Goal: Task Accomplishment & Management: Use online tool/utility

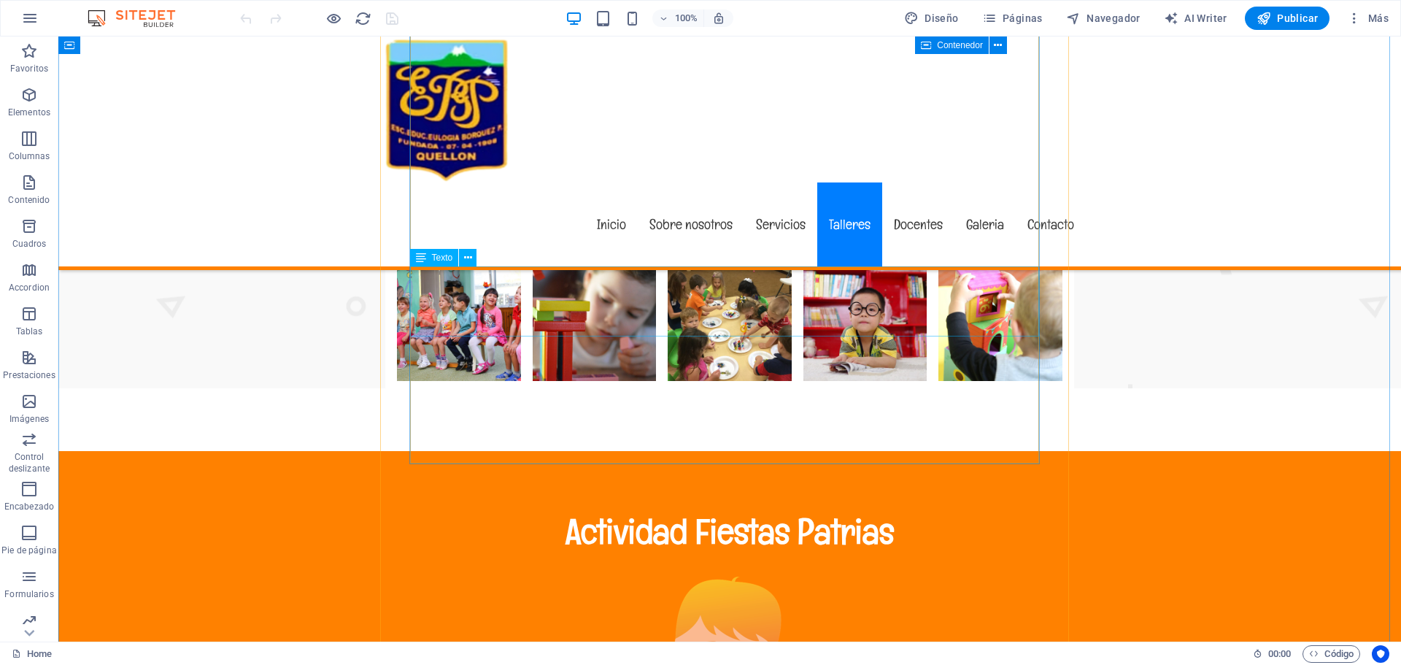
scroll to position [6931, 0]
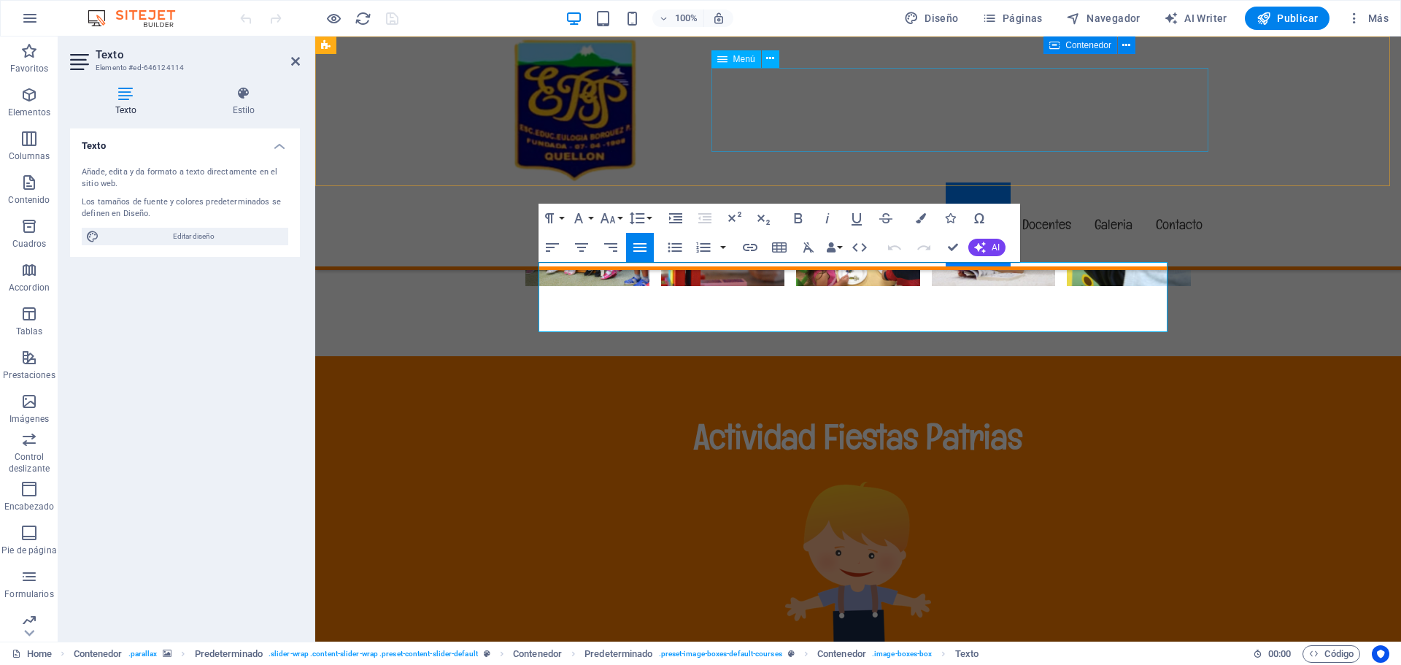
click at [1099, 182] on nav "Inicio Sobre nosotros Servicios Talleres Docentes Galeria Contacto" at bounding box center [858, 224] width 712 height 84
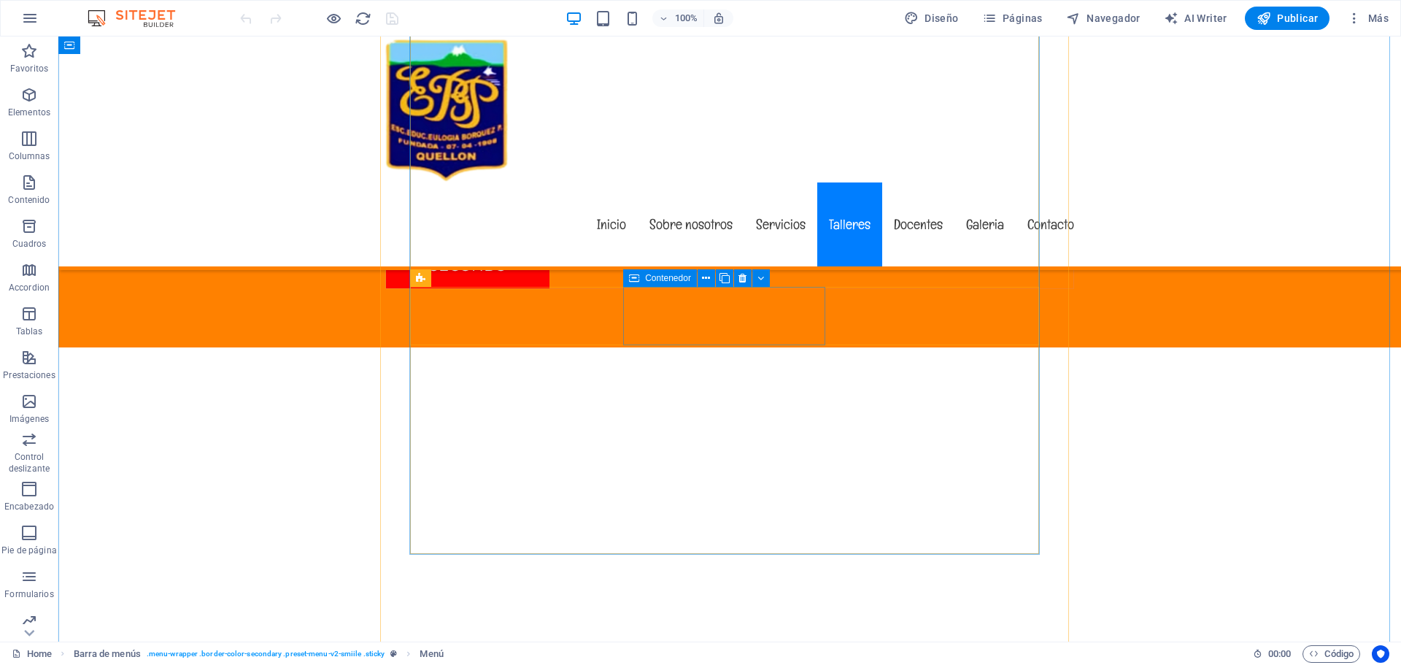
scroll to position [7806, 0]
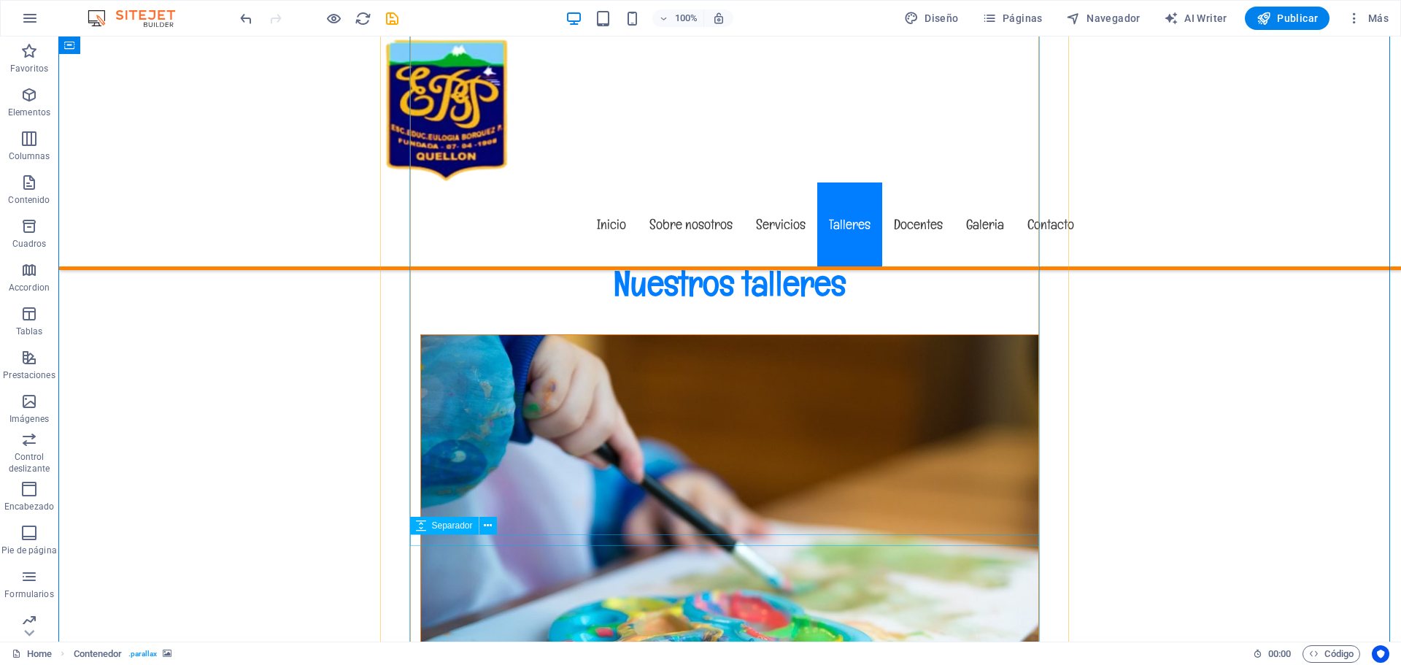
scroll to position [8682, 0]
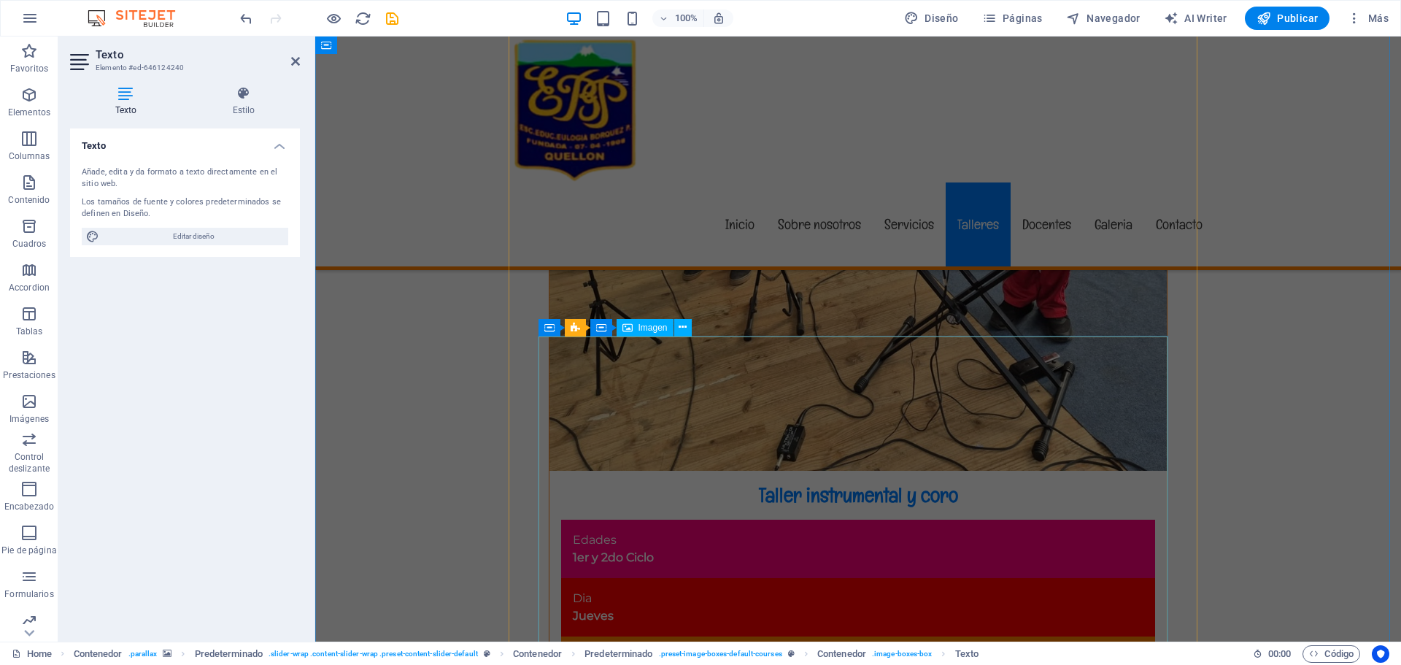
scroll to position [9703, 0]
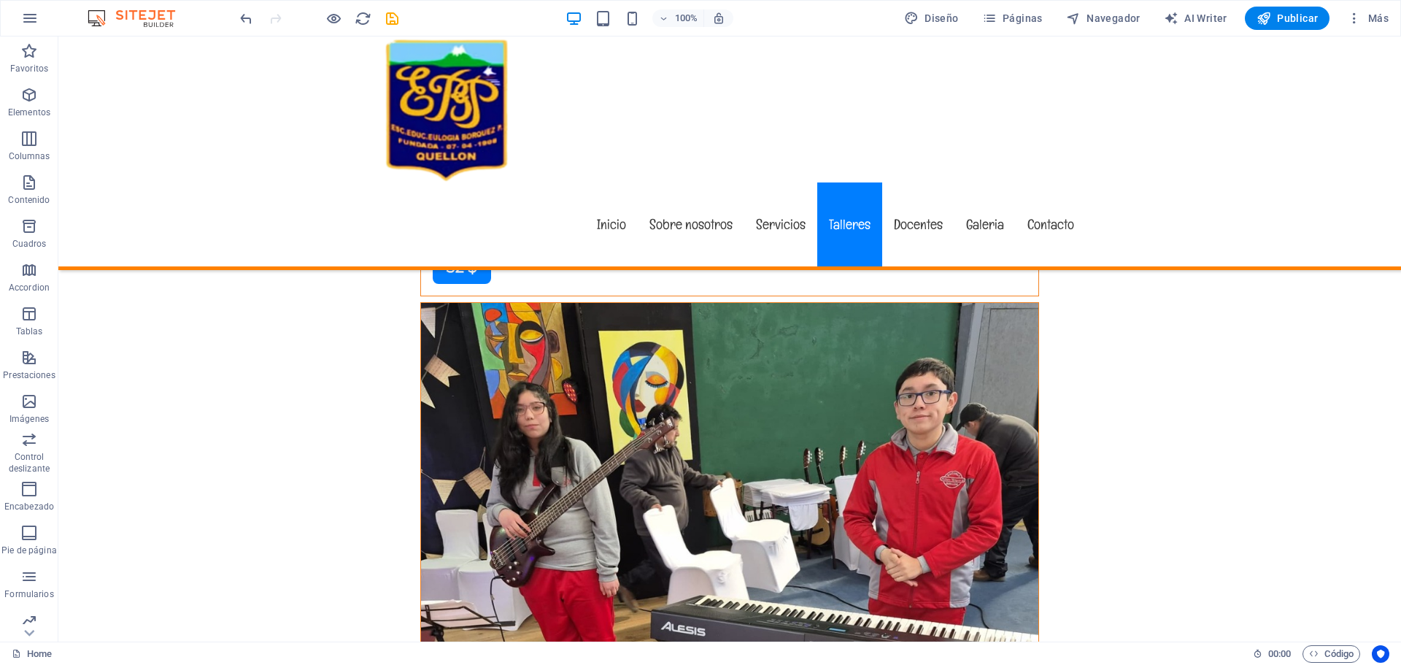
scroll to position [9558, 0]
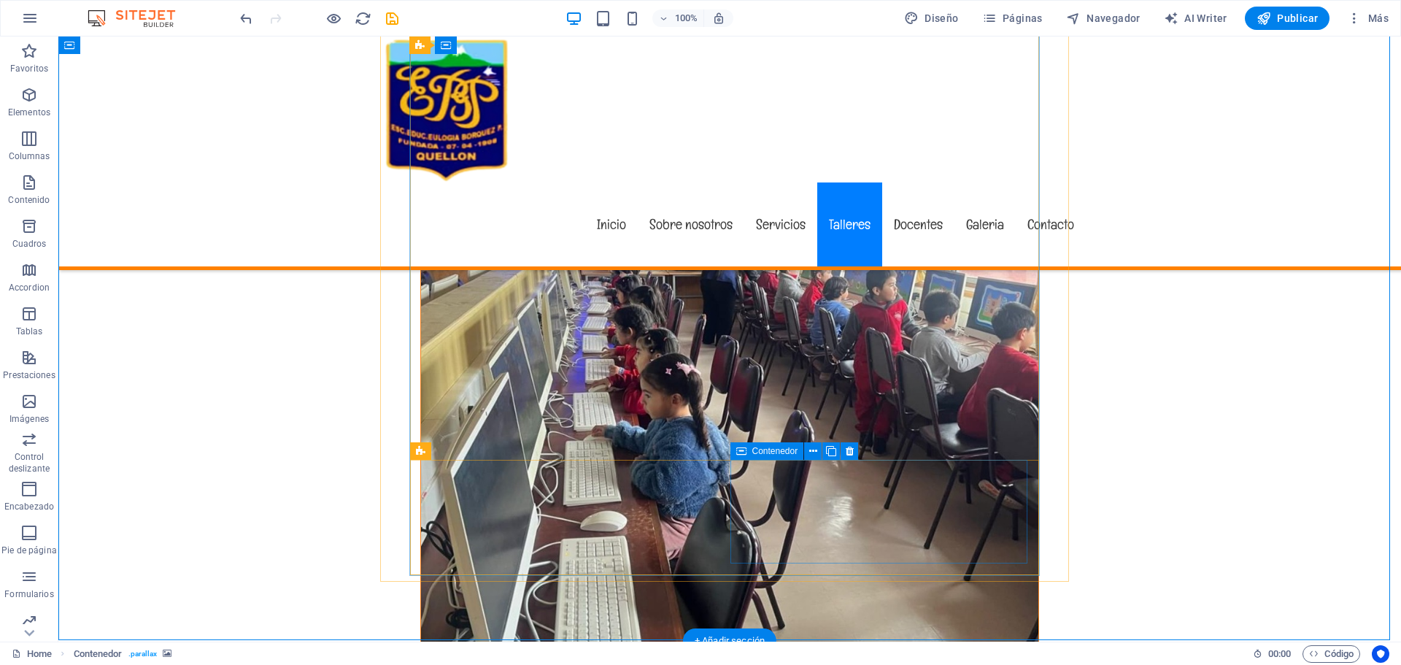
scroll to position [10726, 0]
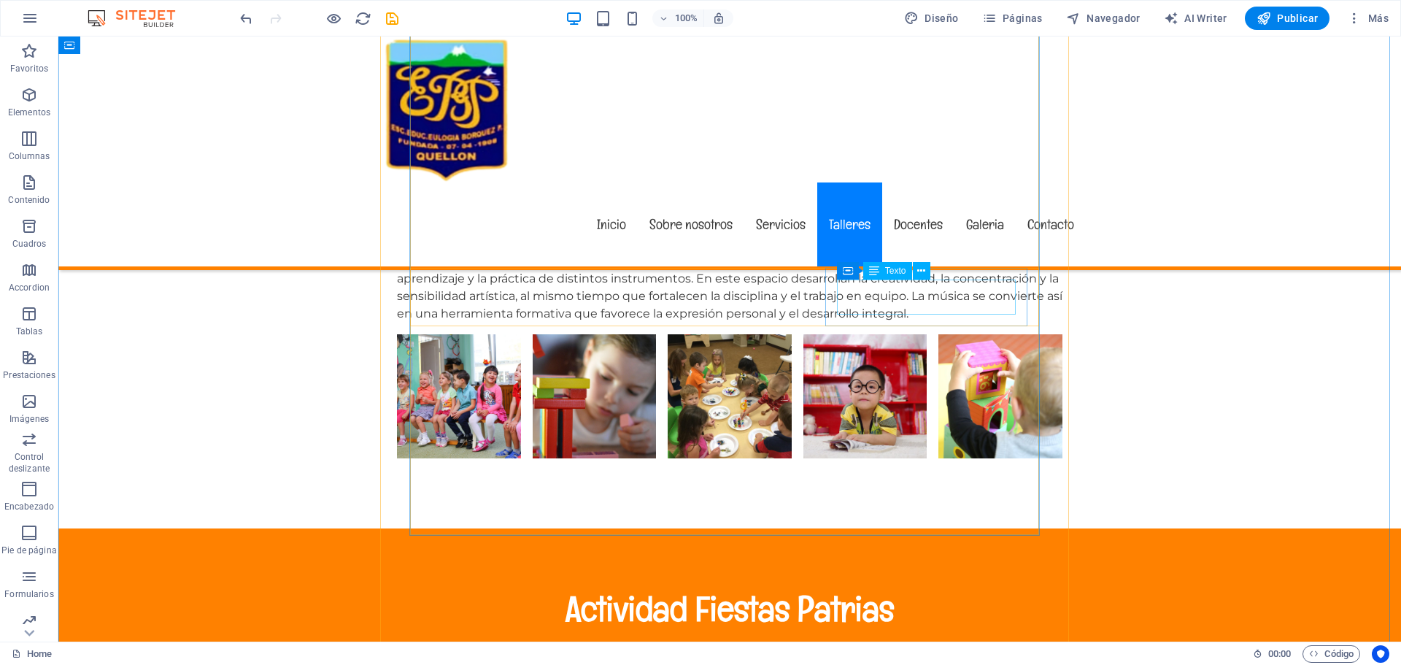
scroll to position [6859, 0]
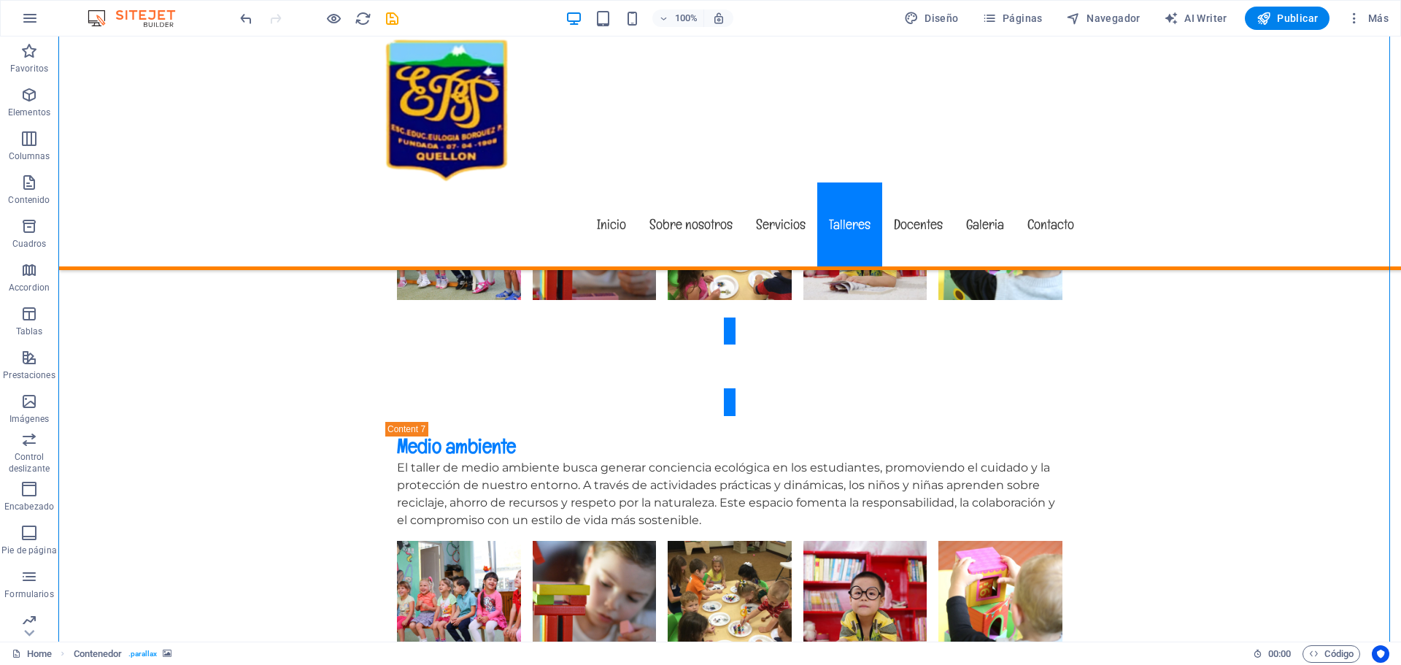
scroll to position [5692, 0]
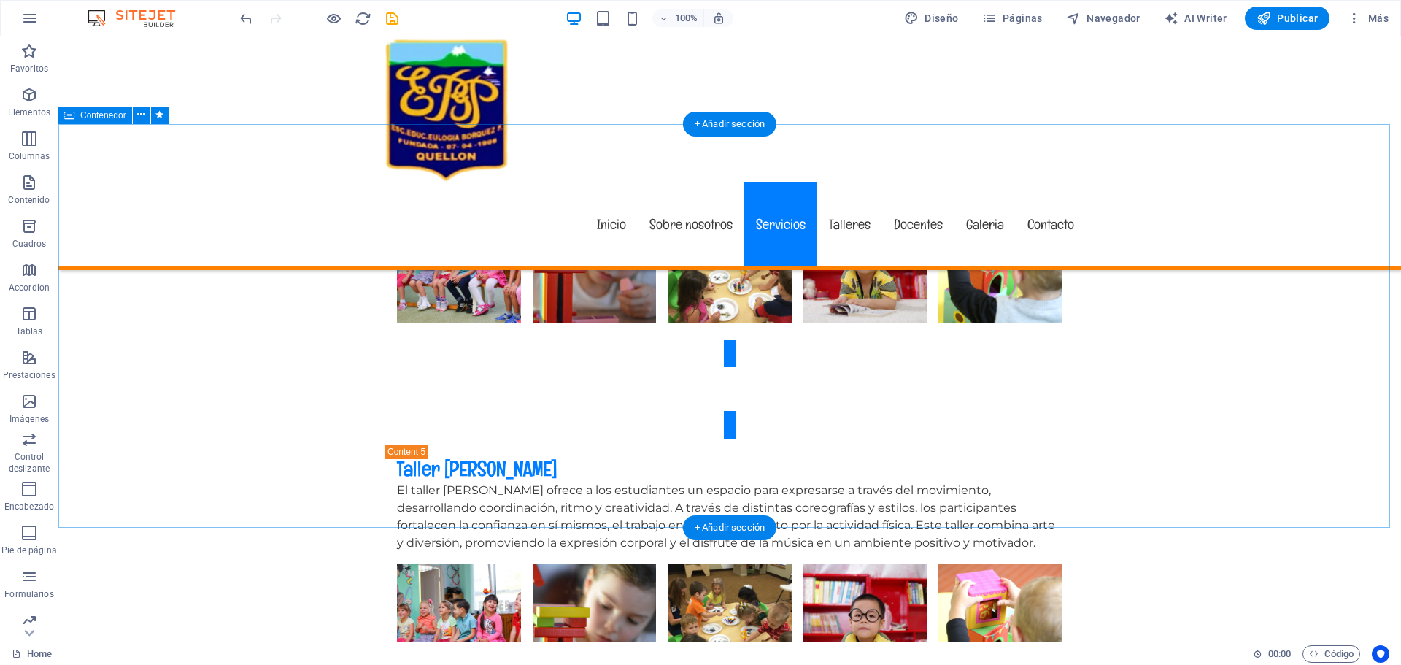
scroll to position [5108, 0]
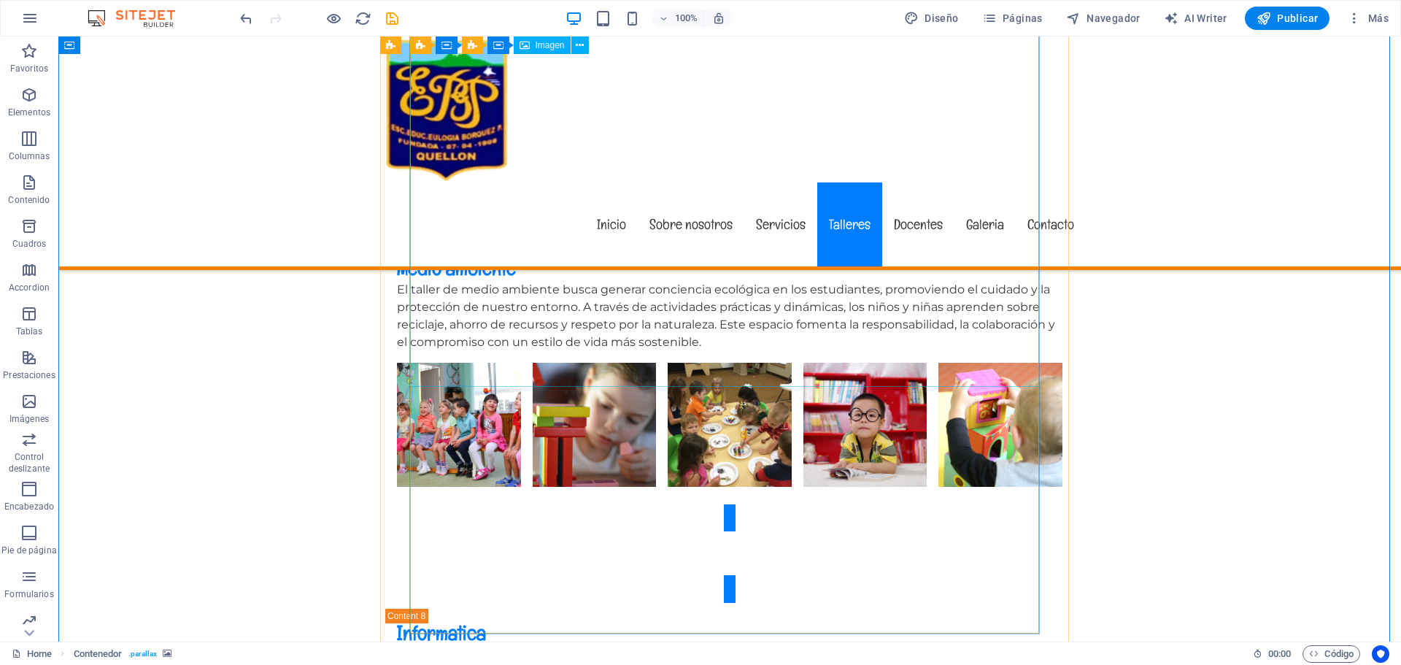
scroll to position [5765, 0]
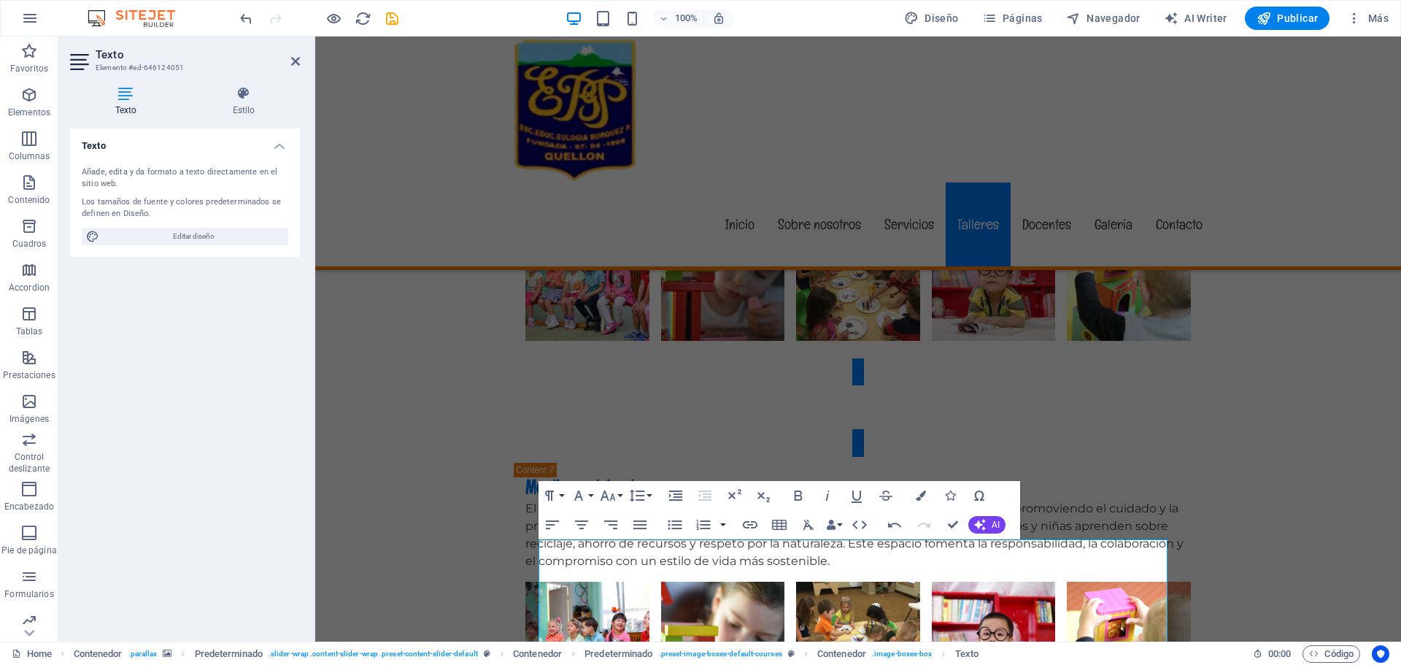
drag, startPoint x: 1204, startPoint y: 491, endPoint x: 1213, endPoint y: 484, distance: 11.5
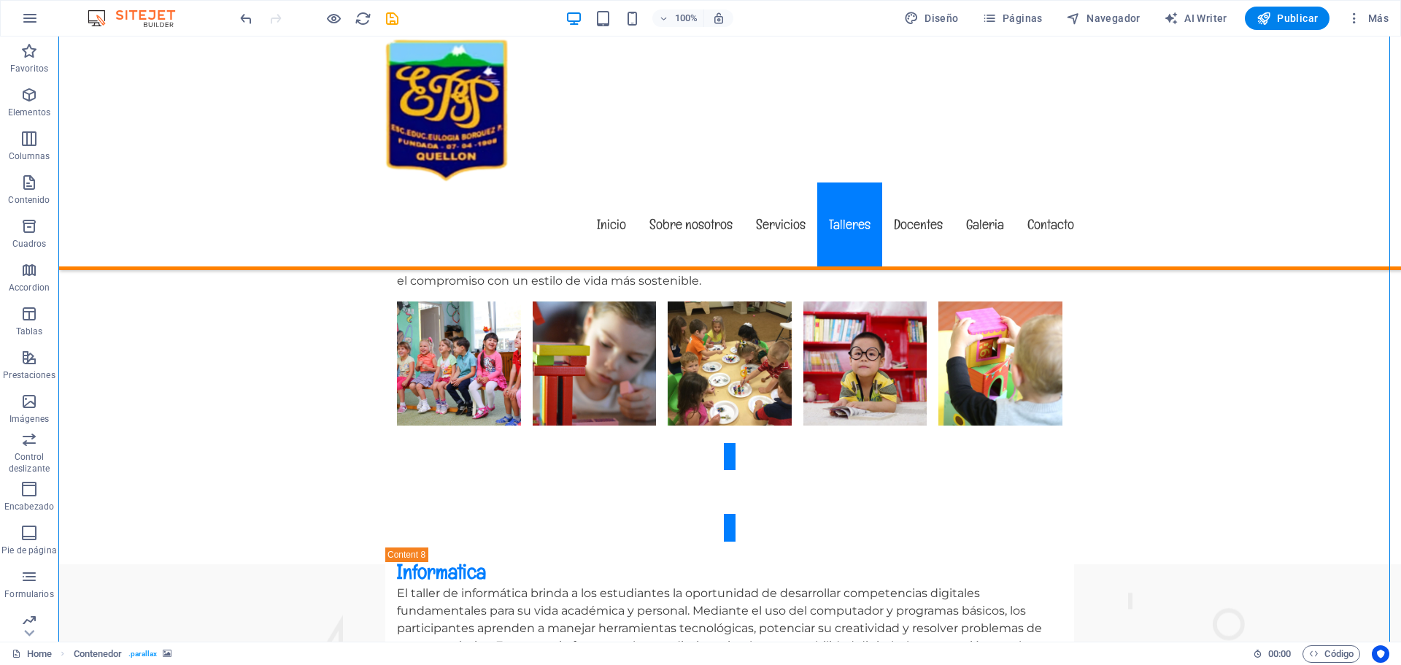
scroll to position [6057, 0]
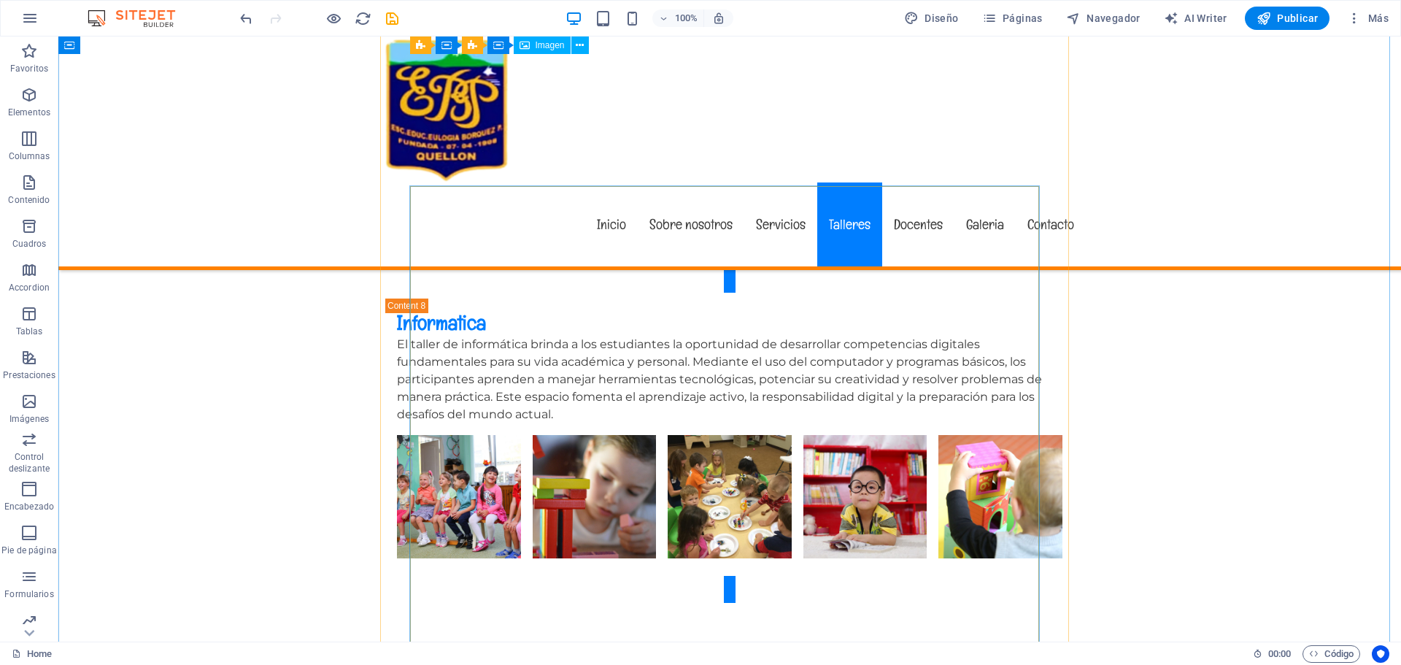
drag, startPoint x: 1021, startPoint y: 384, endPoint x: 784, endPoint y: 411, distance: 238.0
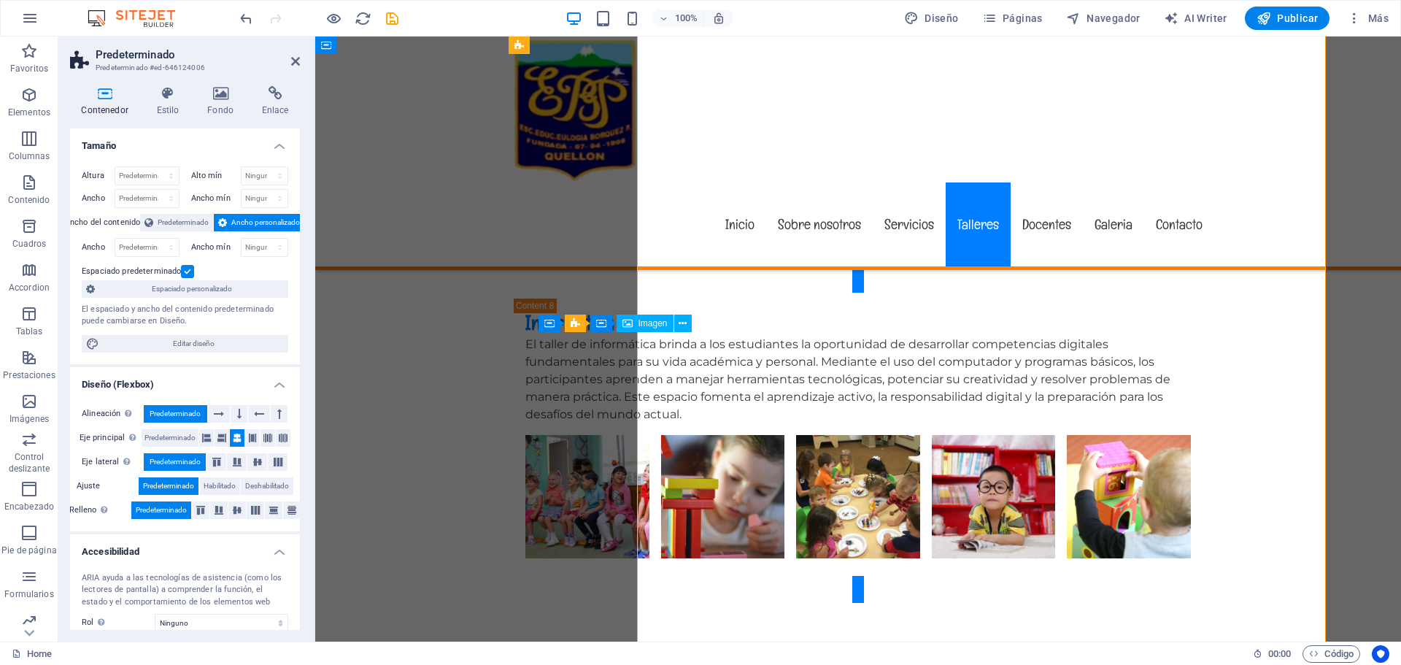
scroll to position [6148, 0]
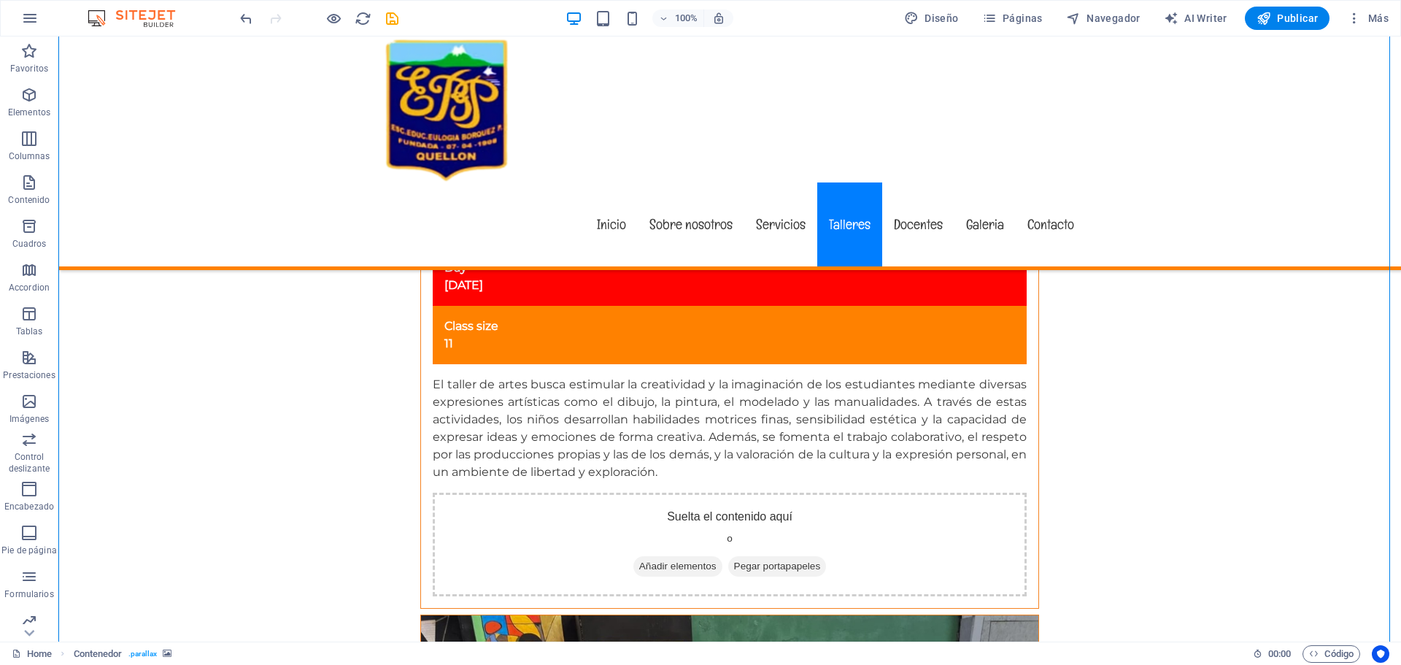
scroll to position [9139, 0]
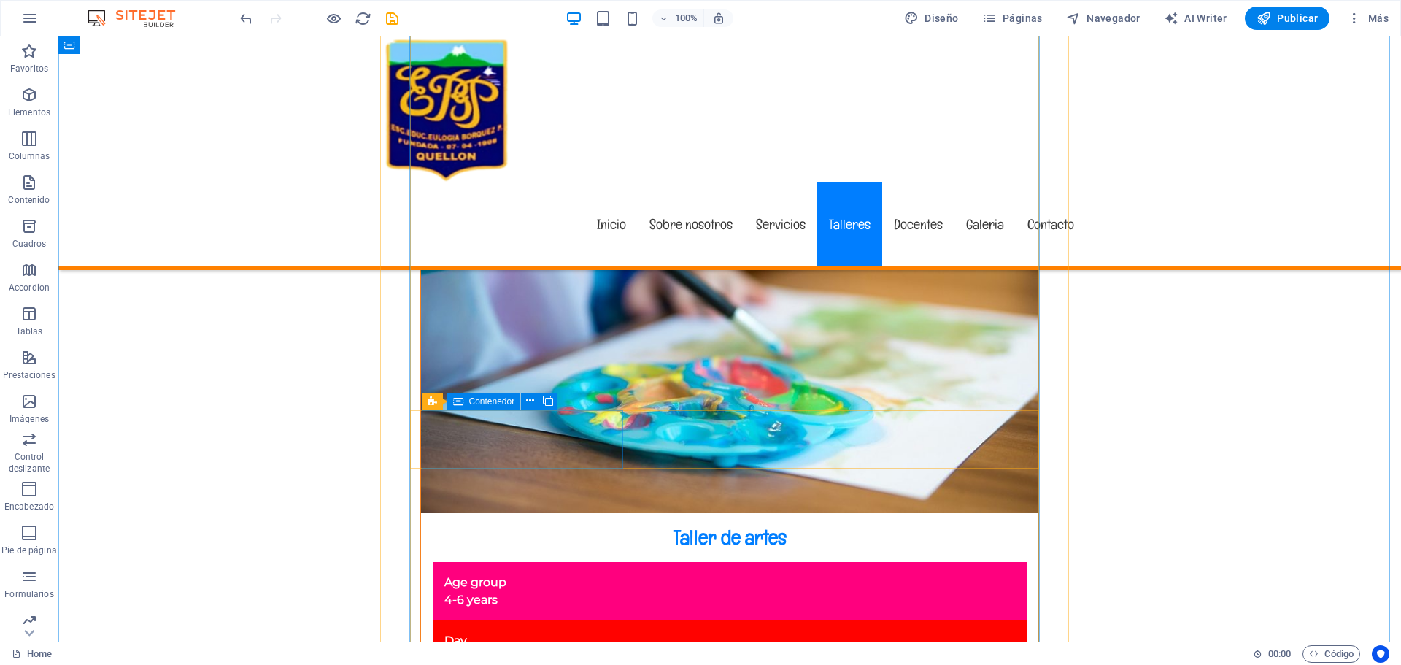
scroll to position [8847, 0]
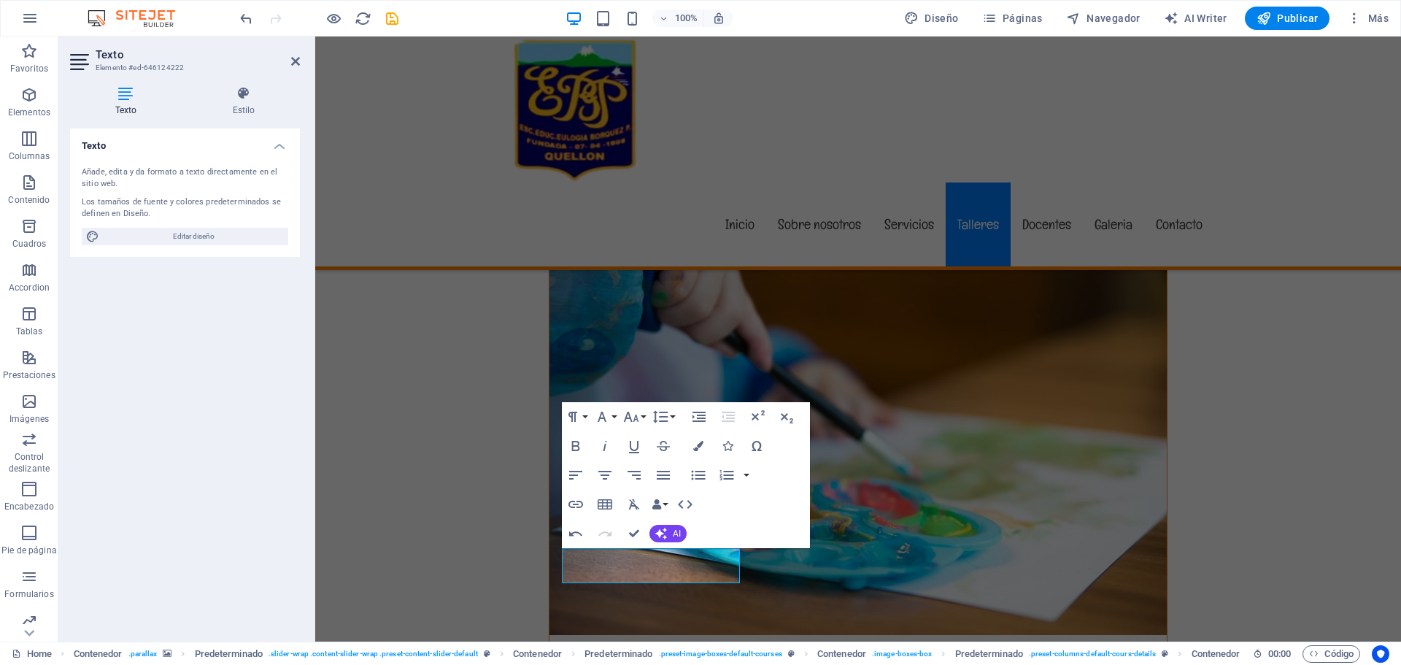
scroll to position [8918, 0]
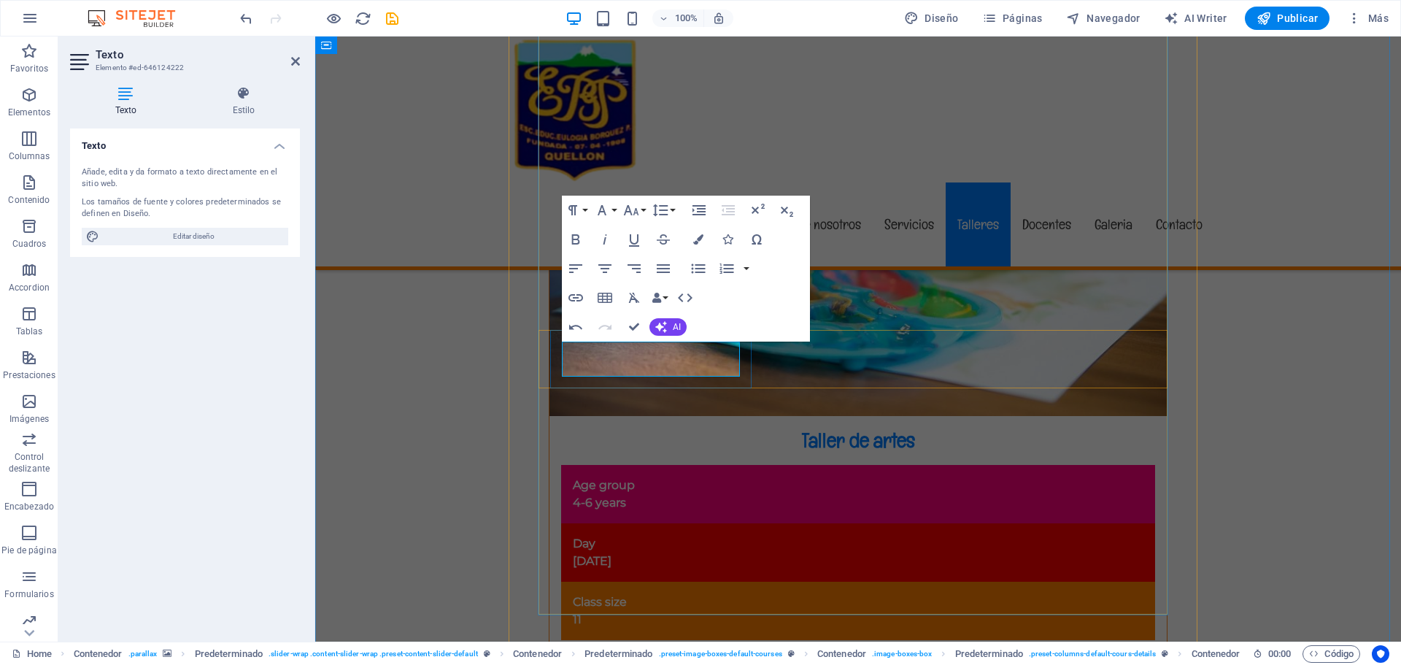
drag, startPoint x: 615, startPoint y: 365, endPoint x: 560, endPoint y: 361, distance: 54.8
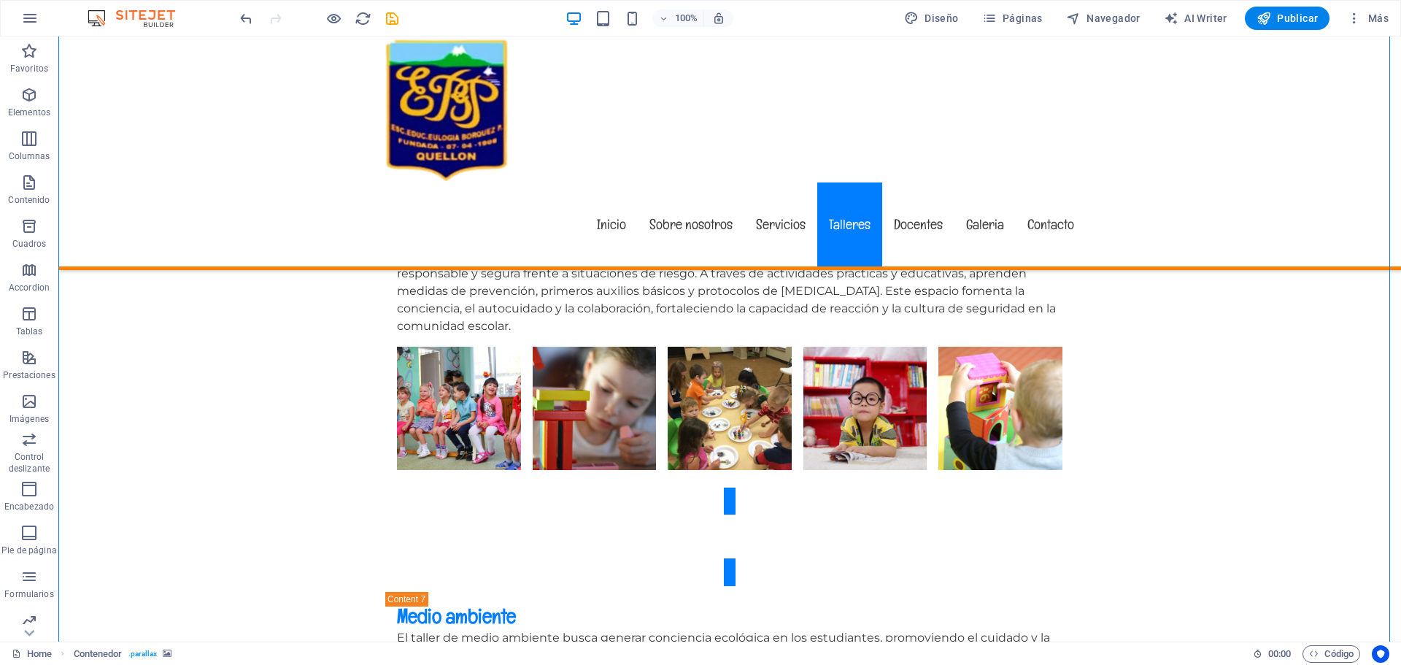
scroll to position [5708, 0]
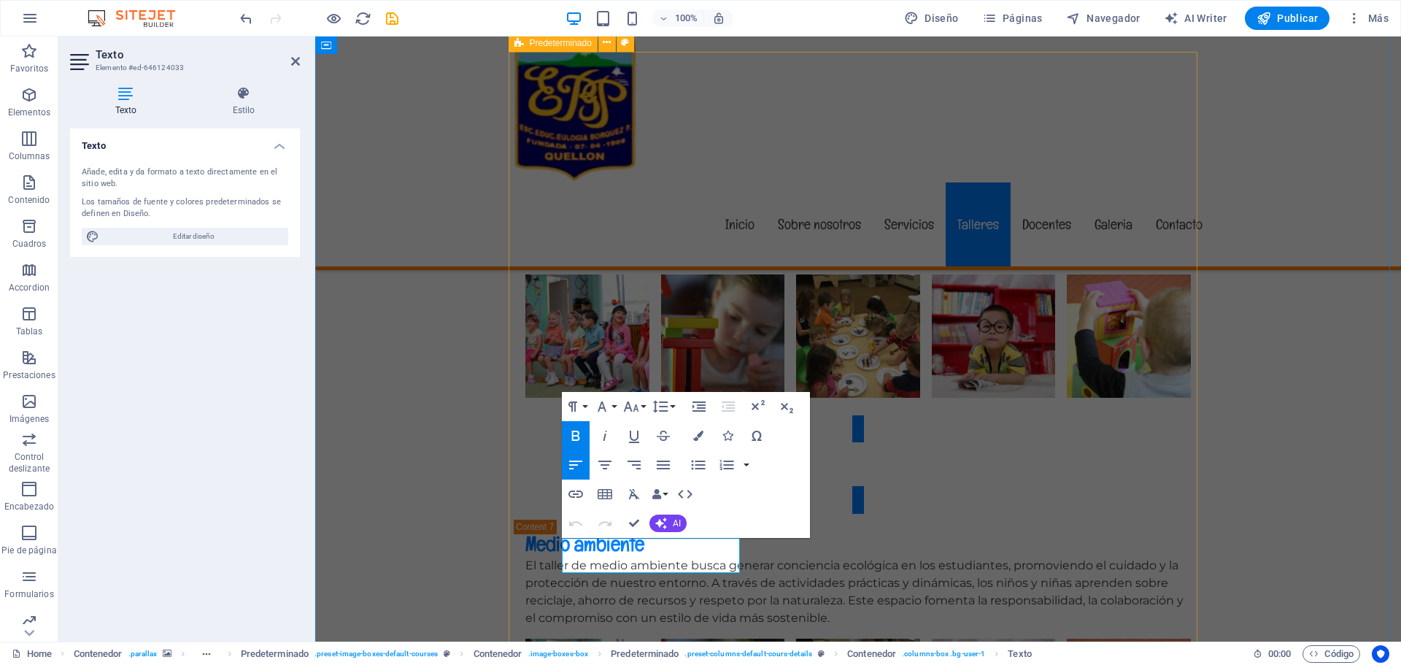
drag, startPoint x: 623, startPoint y: 547, endPoint x: 517, endPoint y: 541, distance: 106.0
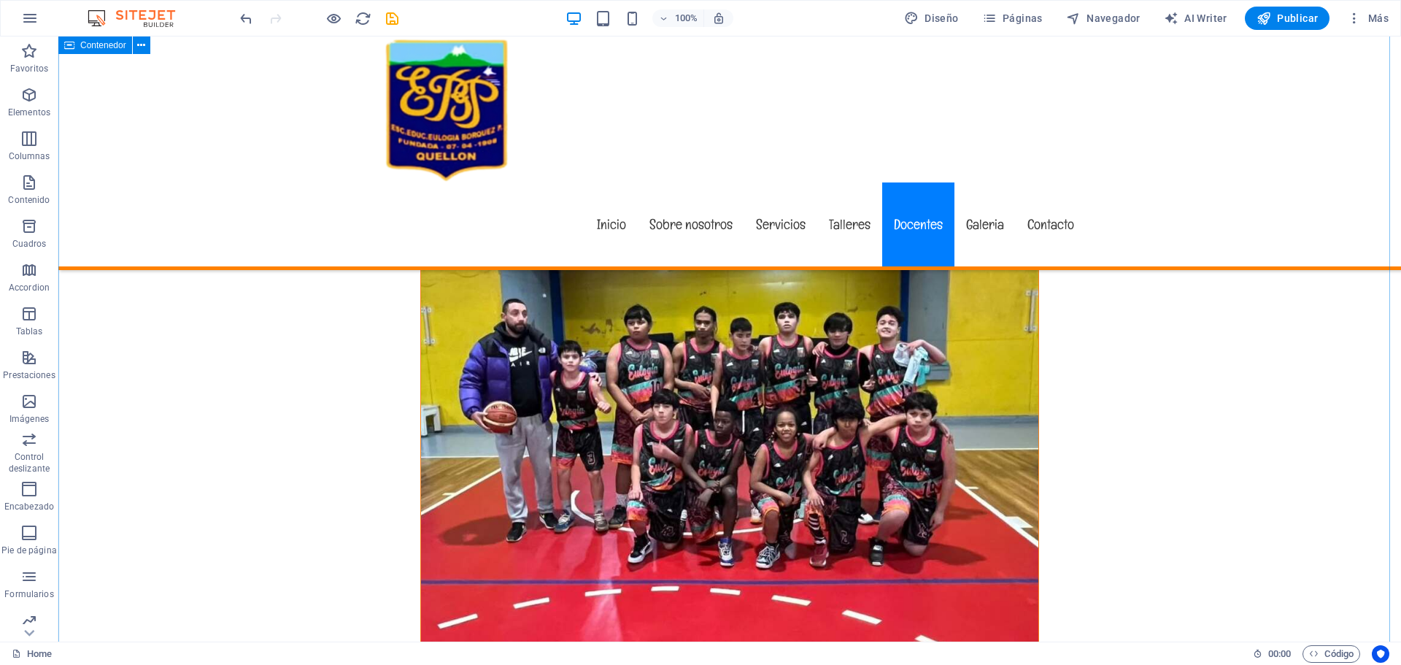
scroll to position [11763, 0]
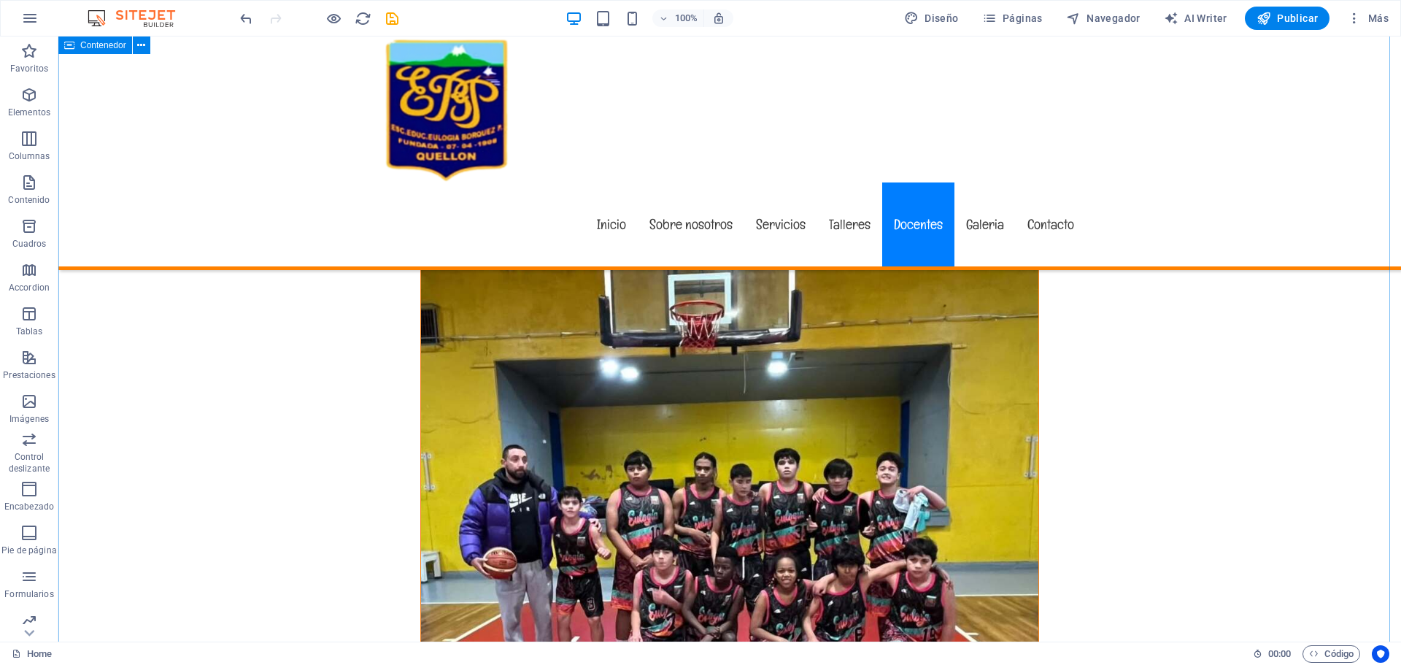
click at [1267, 18] on icon "button" at bounding box center [1263, 18] width 15 height 15
checkbox input "false"
click at [934, 24] on span "Diseño" at bounding box center [931, 18] width 55 height 15
select select "px"
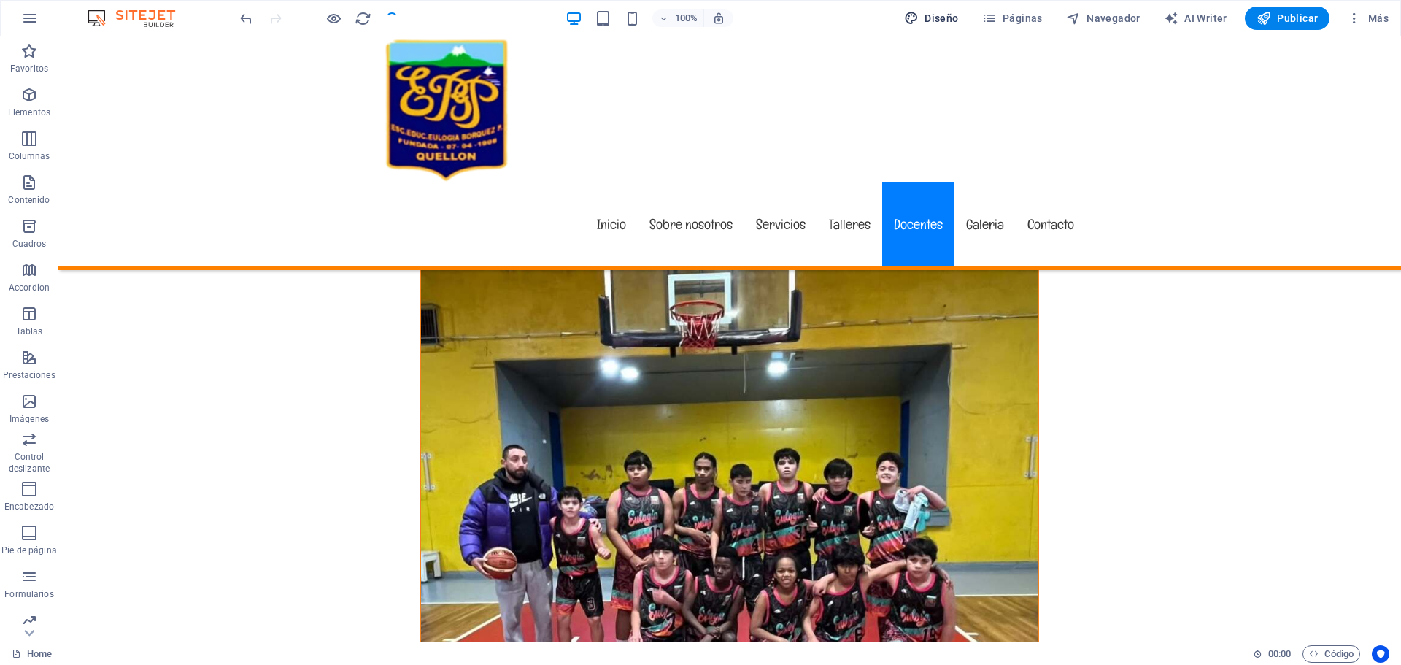
select select "400"
select select "px"
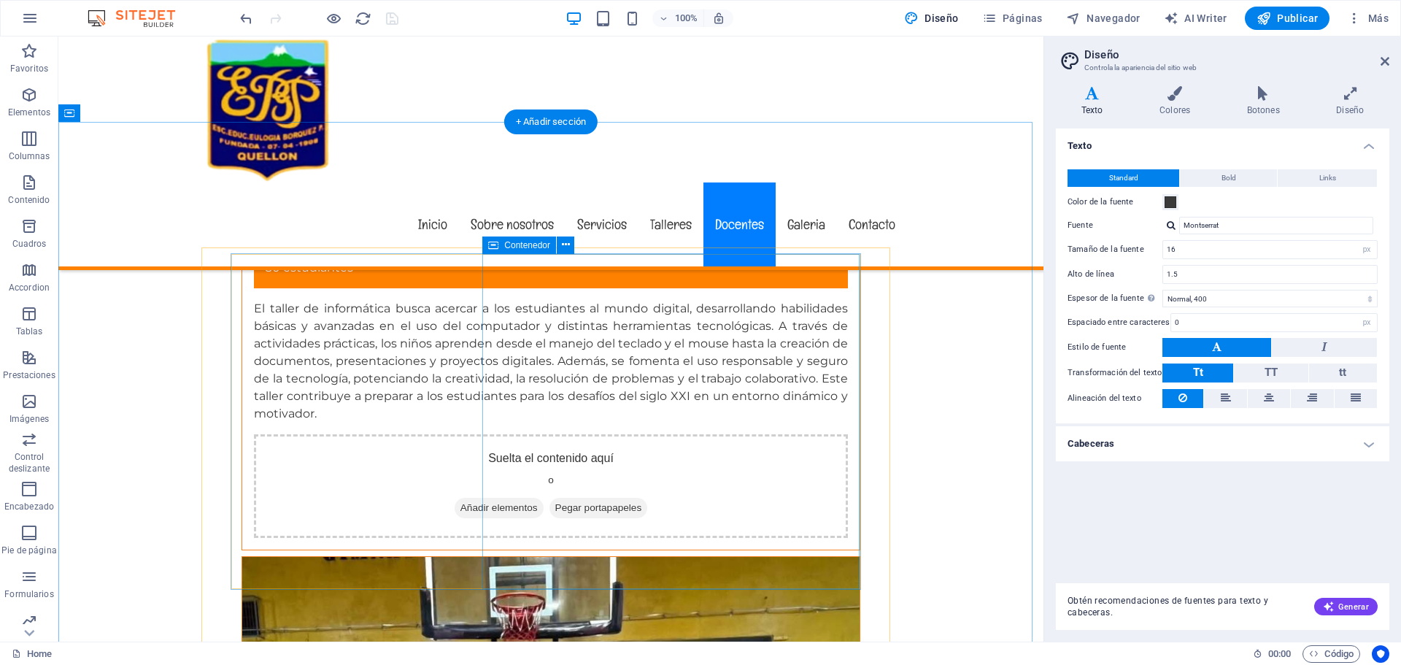
scroll to position [11180, 0]
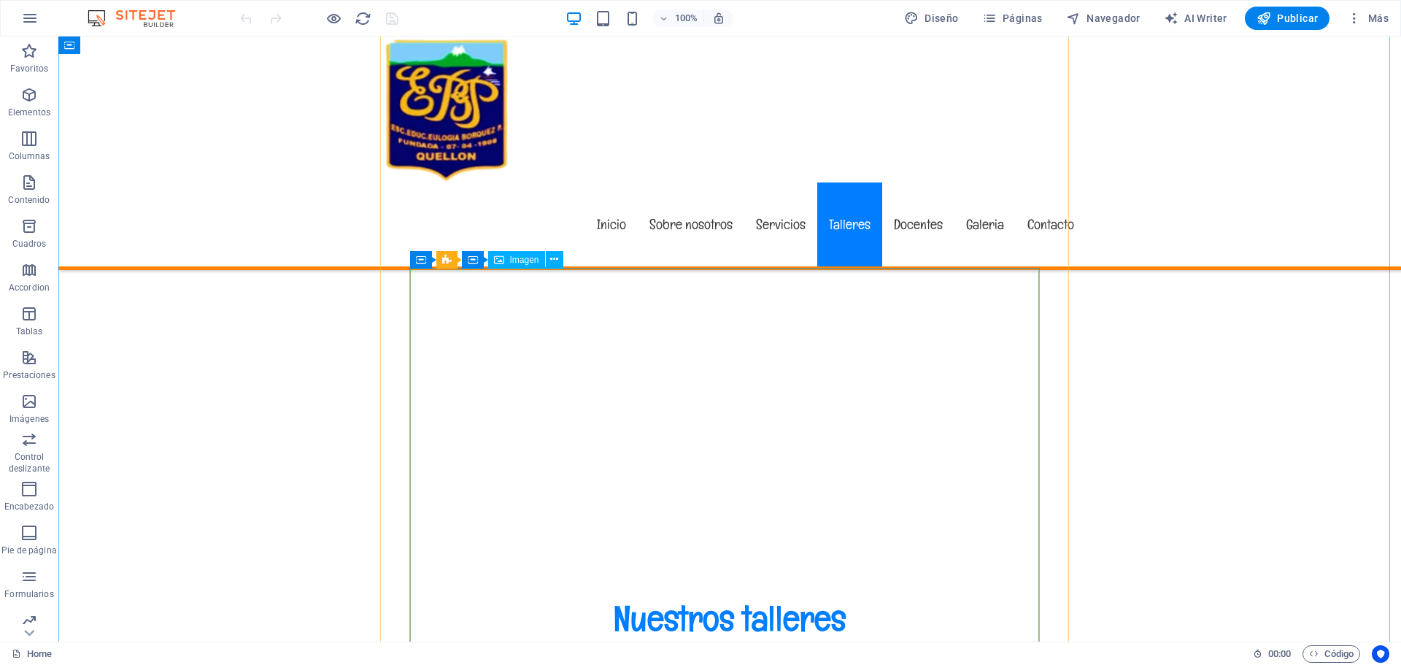
scroll to position [8390, 0]
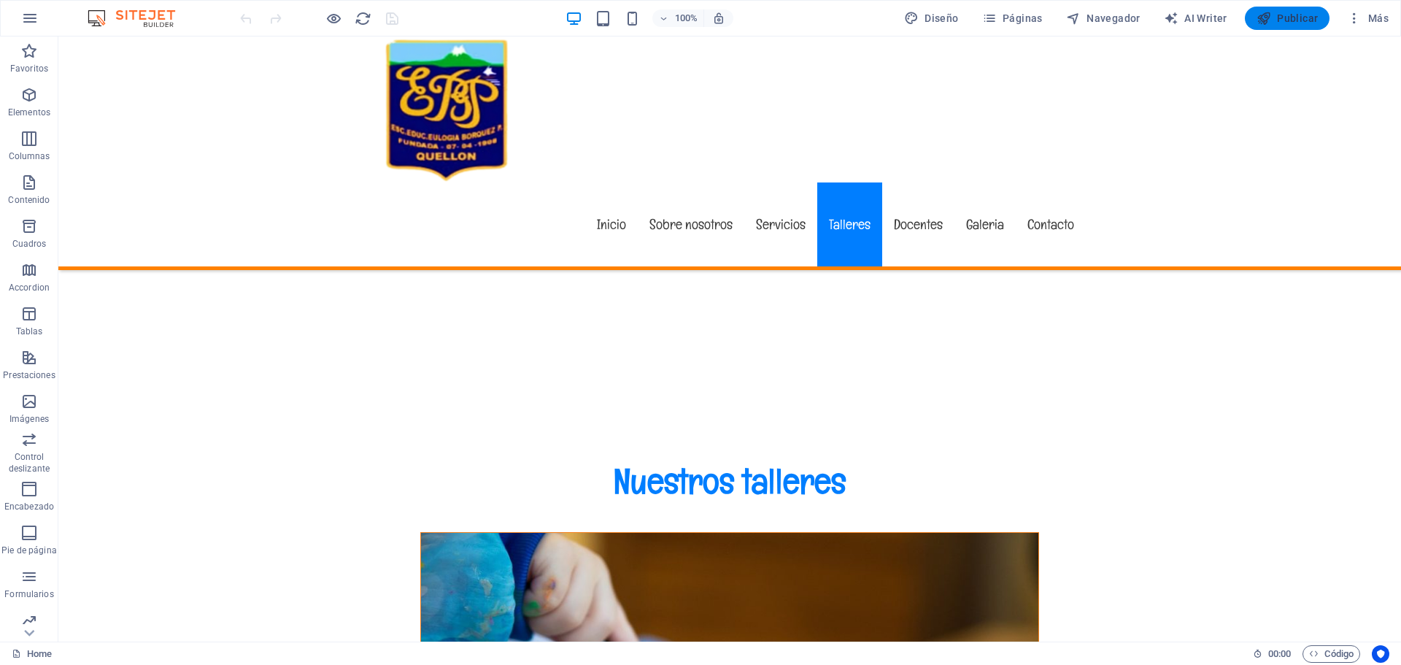
click at [1298, 18] on span "Publicar" at bounding box center [1287, 18] width 62 height 15
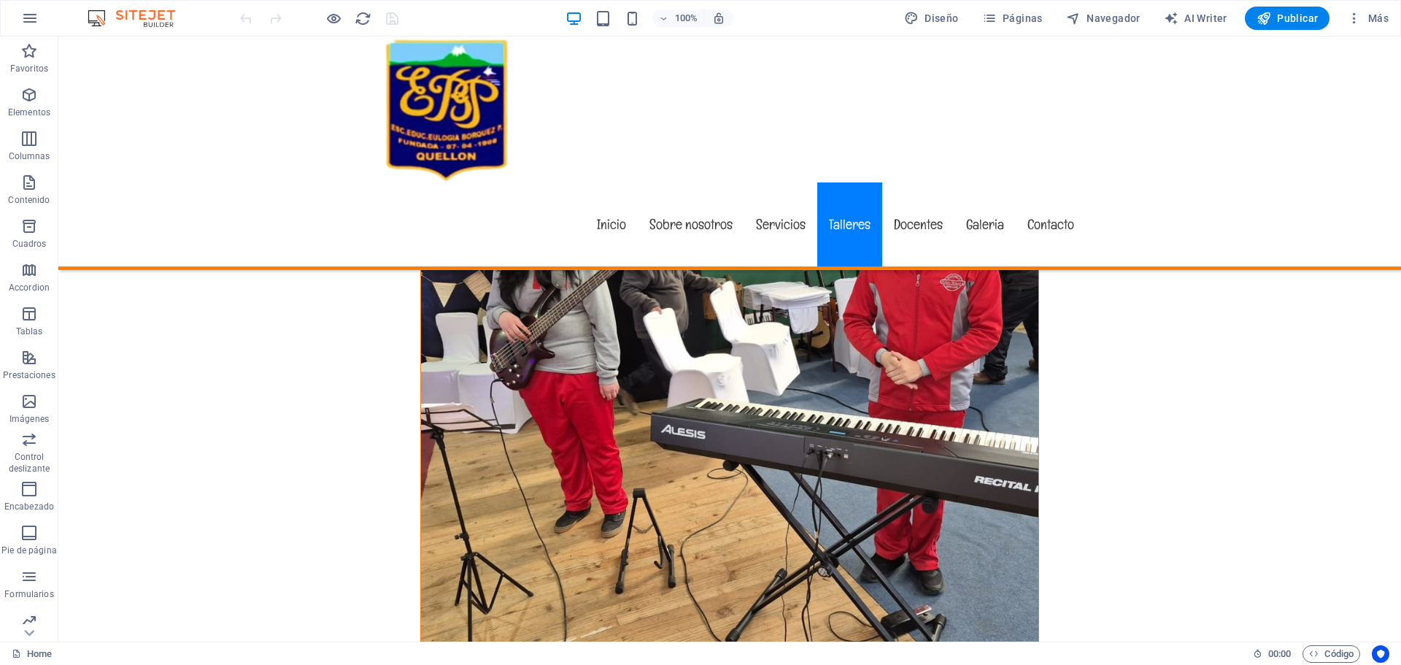
scroll to position [10068, 0]
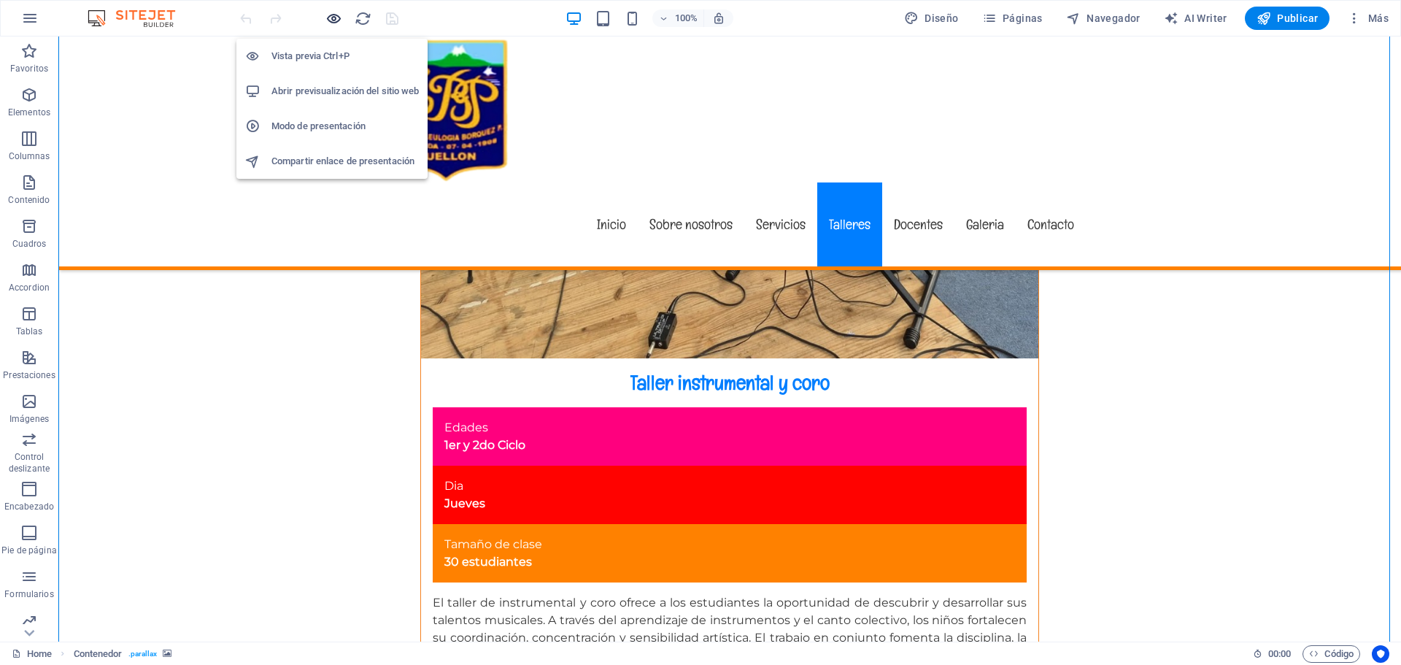
click at [326, 20] on icon "button" at bounding box center [333, 18] width 17 height 17
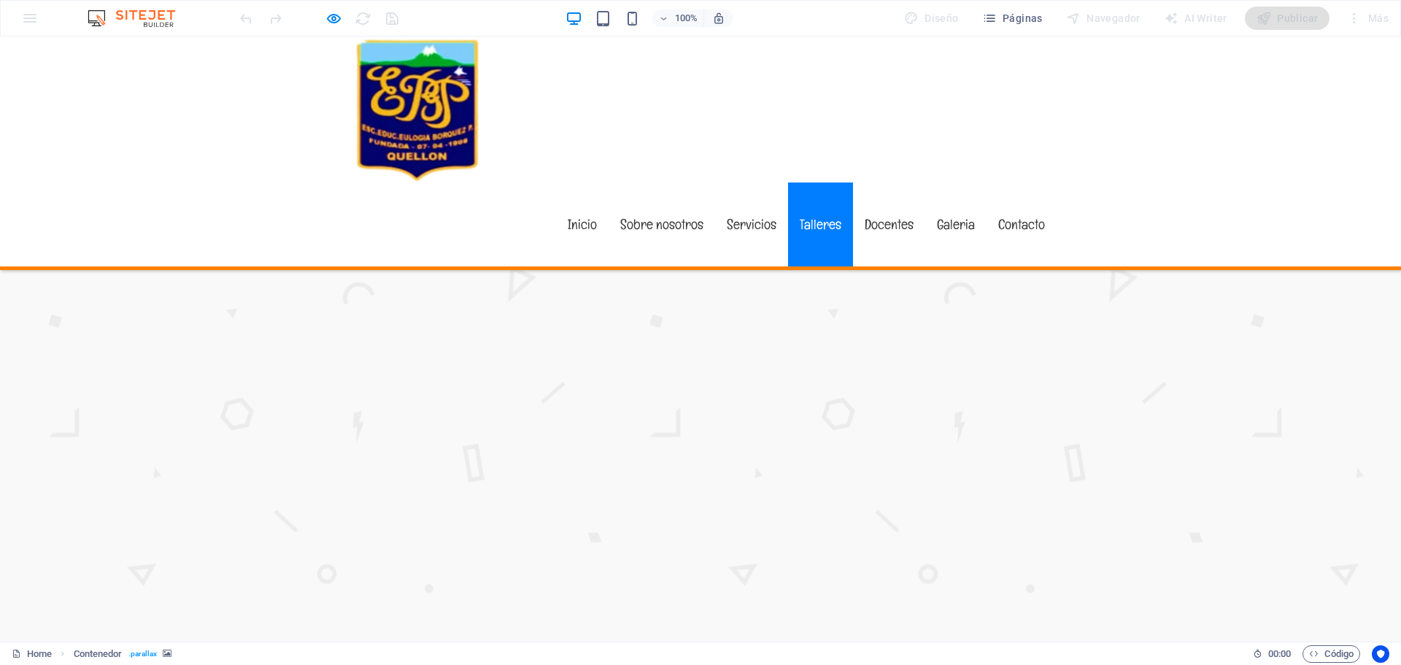
scroll to position [3008, 0]
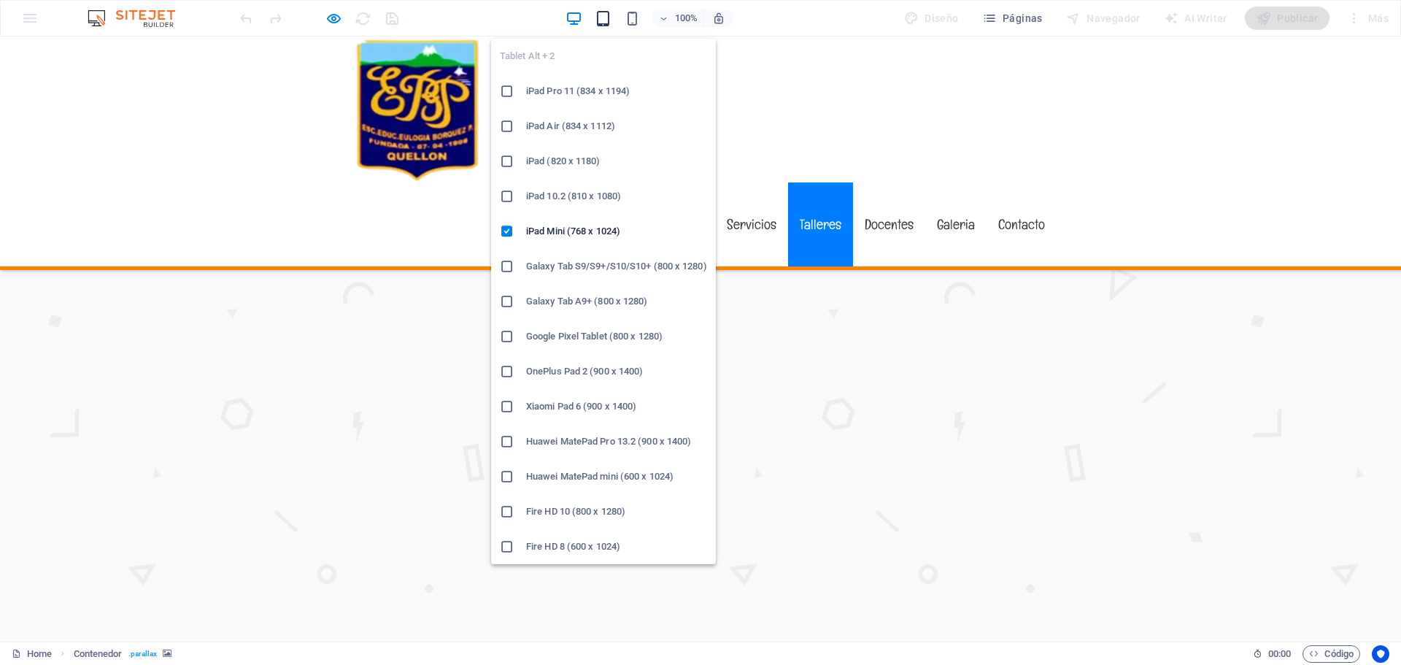
click at [600, 26] on icon "button" at bounding box center [603, 18] width 17 height 17
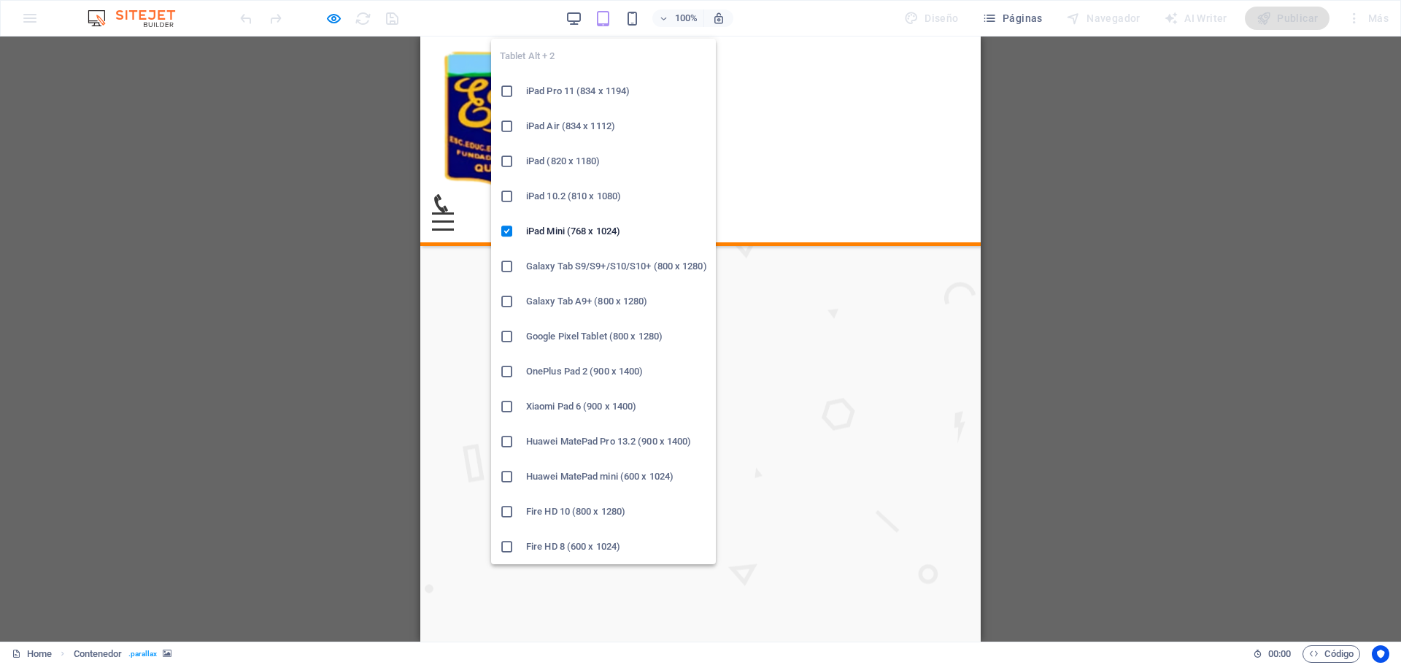
scroll to position [3031, 0]
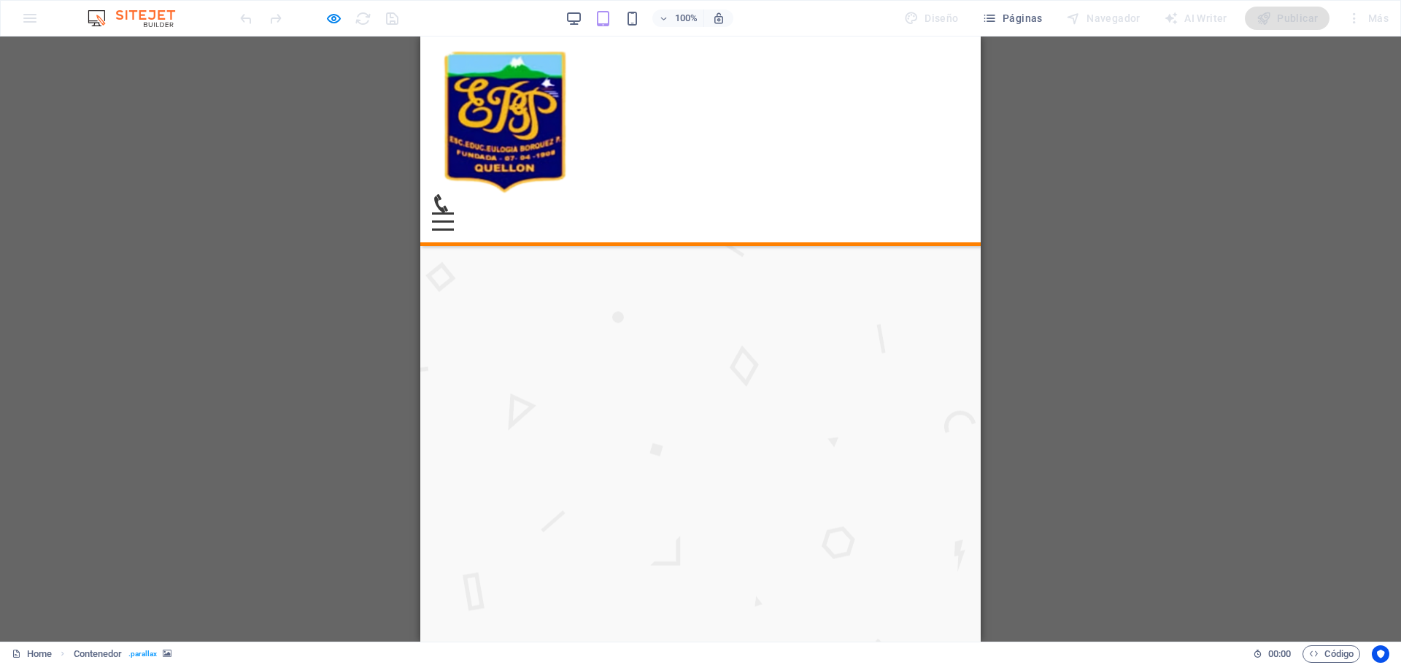
click at [392, 20] on div at bounding box center [318, 18] width 163 height 23
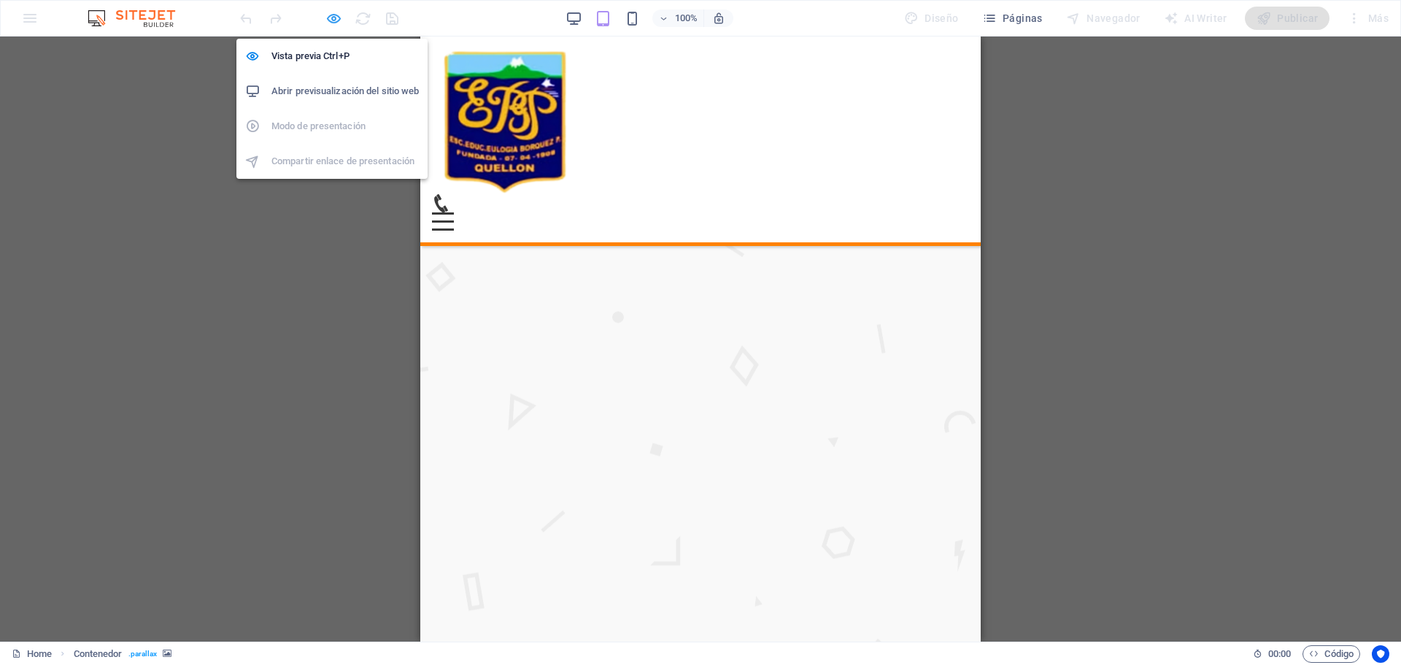
click at [333, 23] on icon "button" at bounding box center [333, 18] width 17 height 17
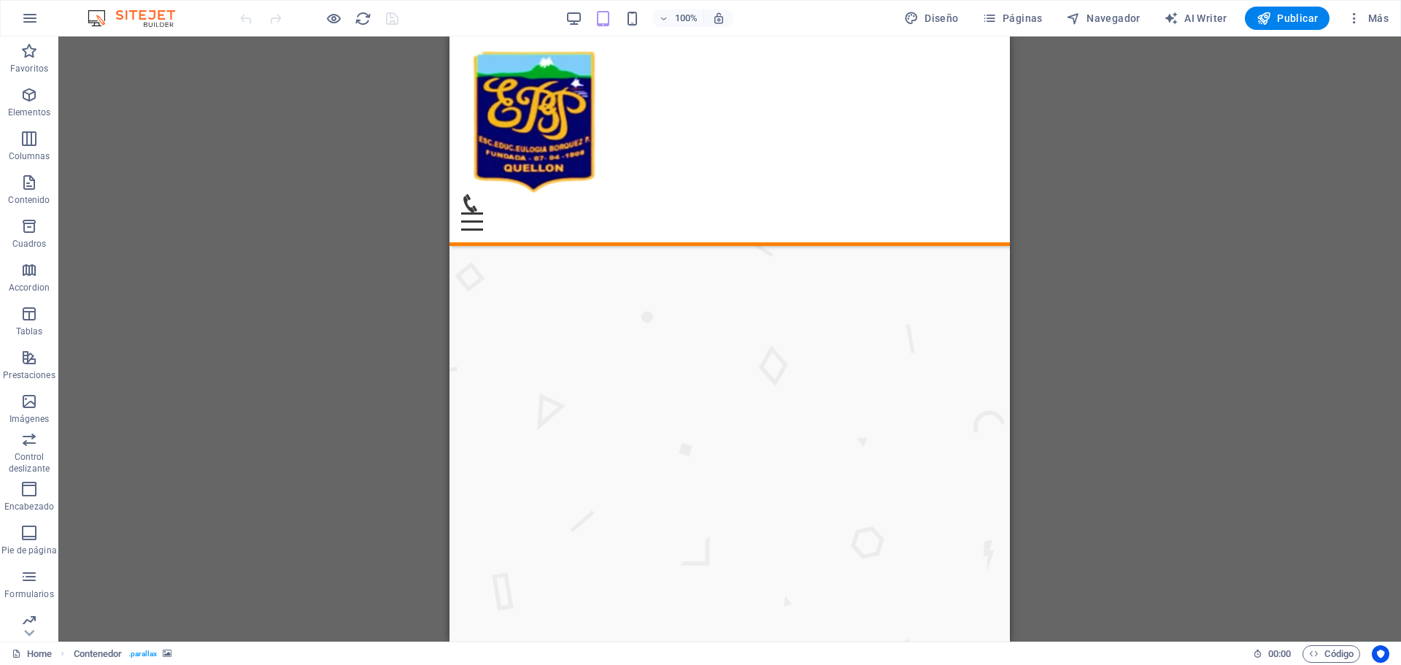
click at [391, 19] on div at bounding box center [318, 18] width 163 height 23
click at [361, 20] on icon "reload" at bounding box center [363, 18] width 17 height 17
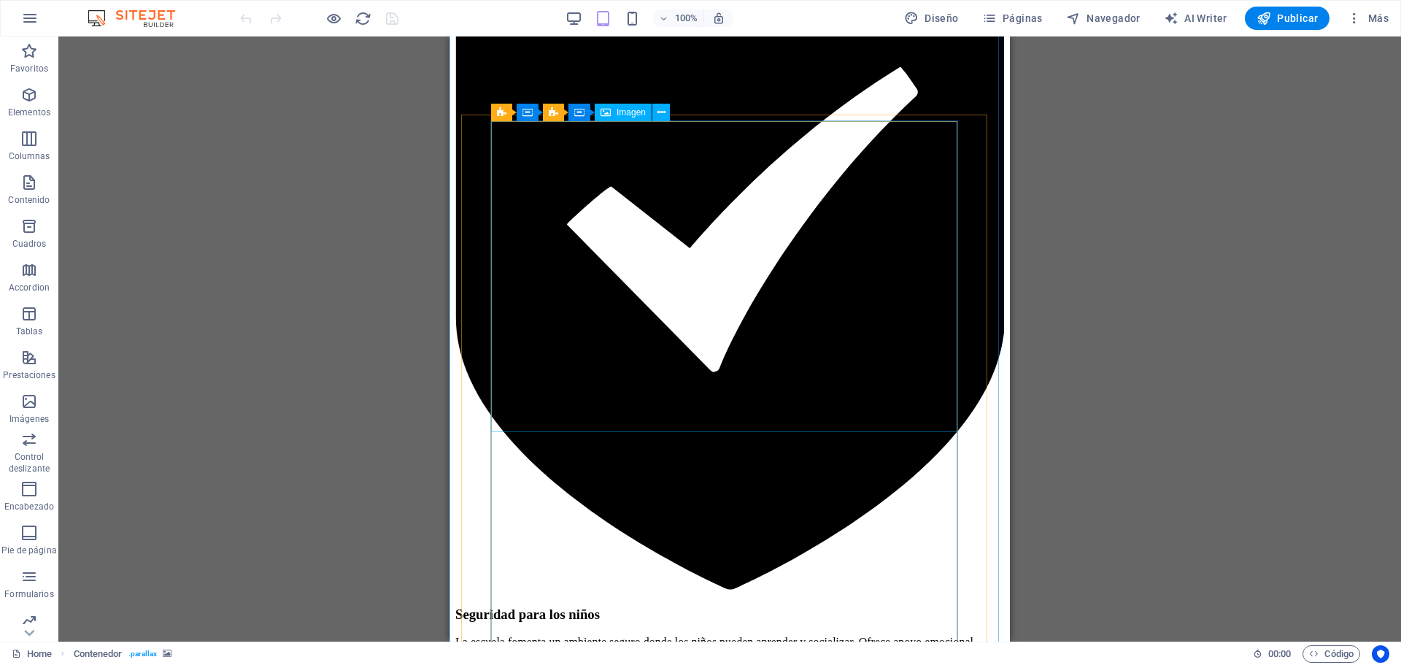
scroll to position [5982, 0]
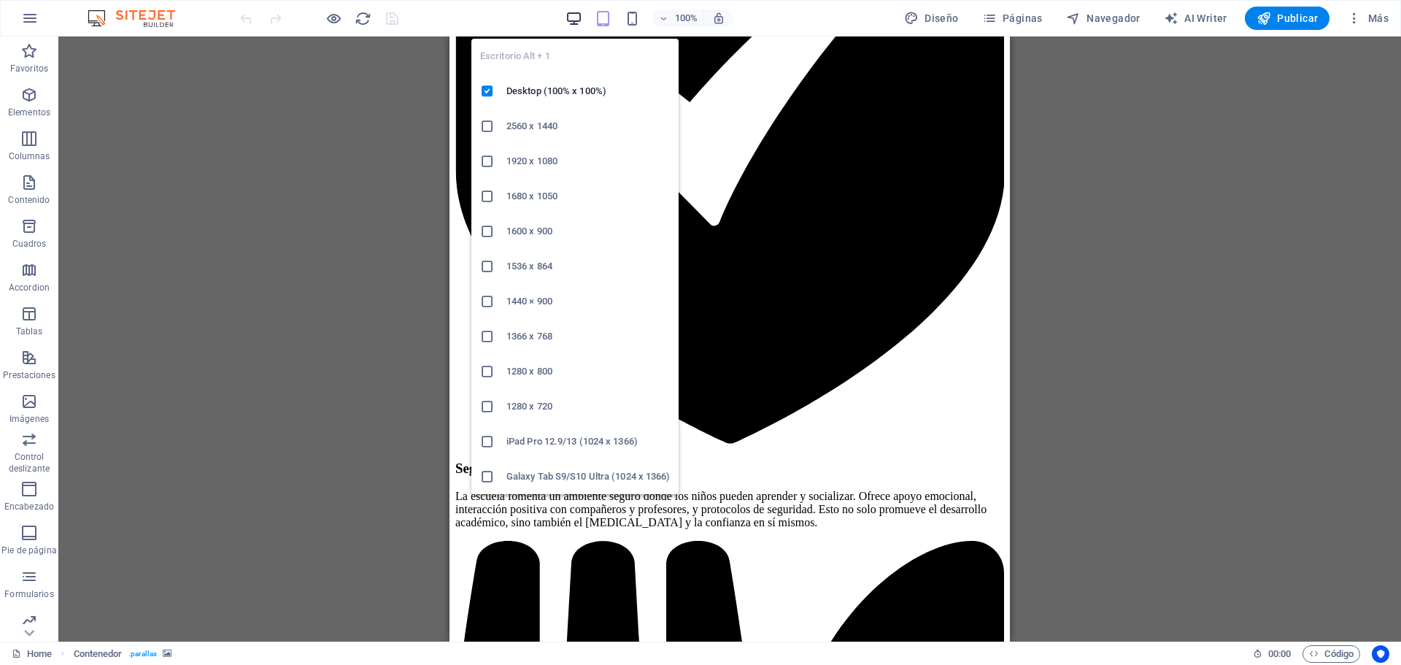
click at [573, 16] on icon "button" at bounding box center [573, 18] width 17 height 17
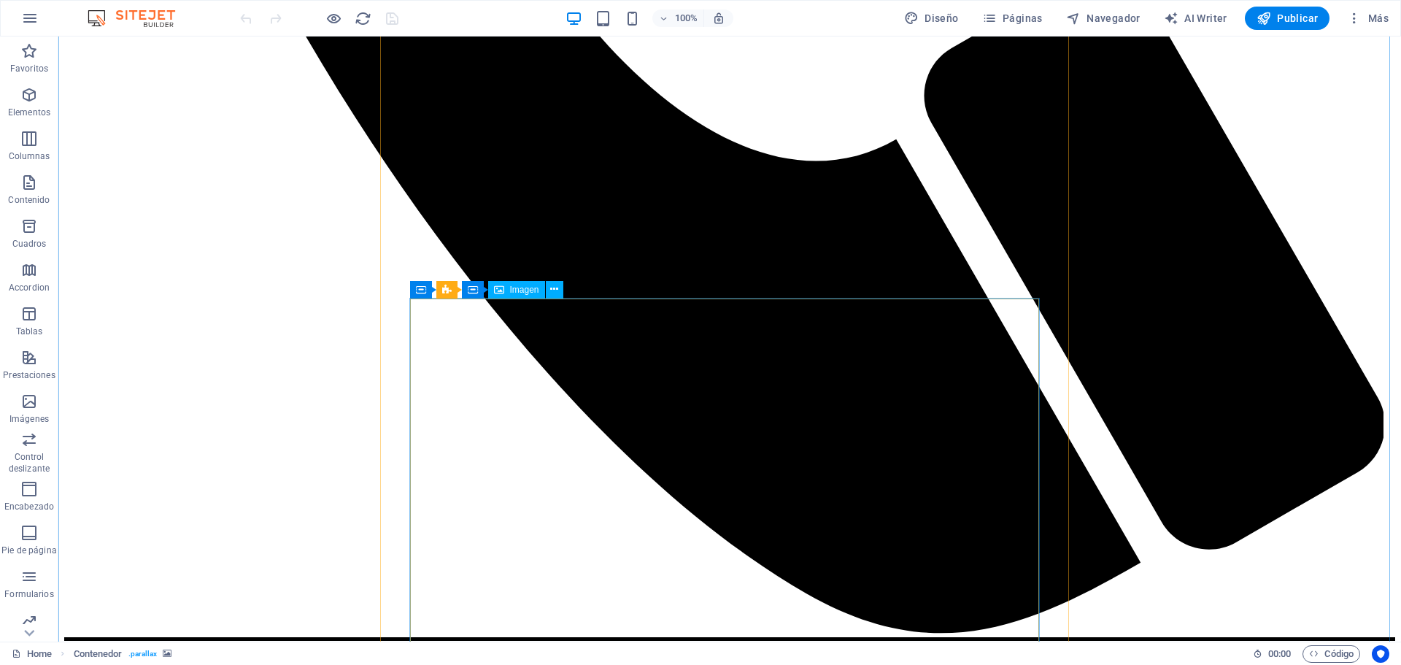
scroll to position [6251, 0]
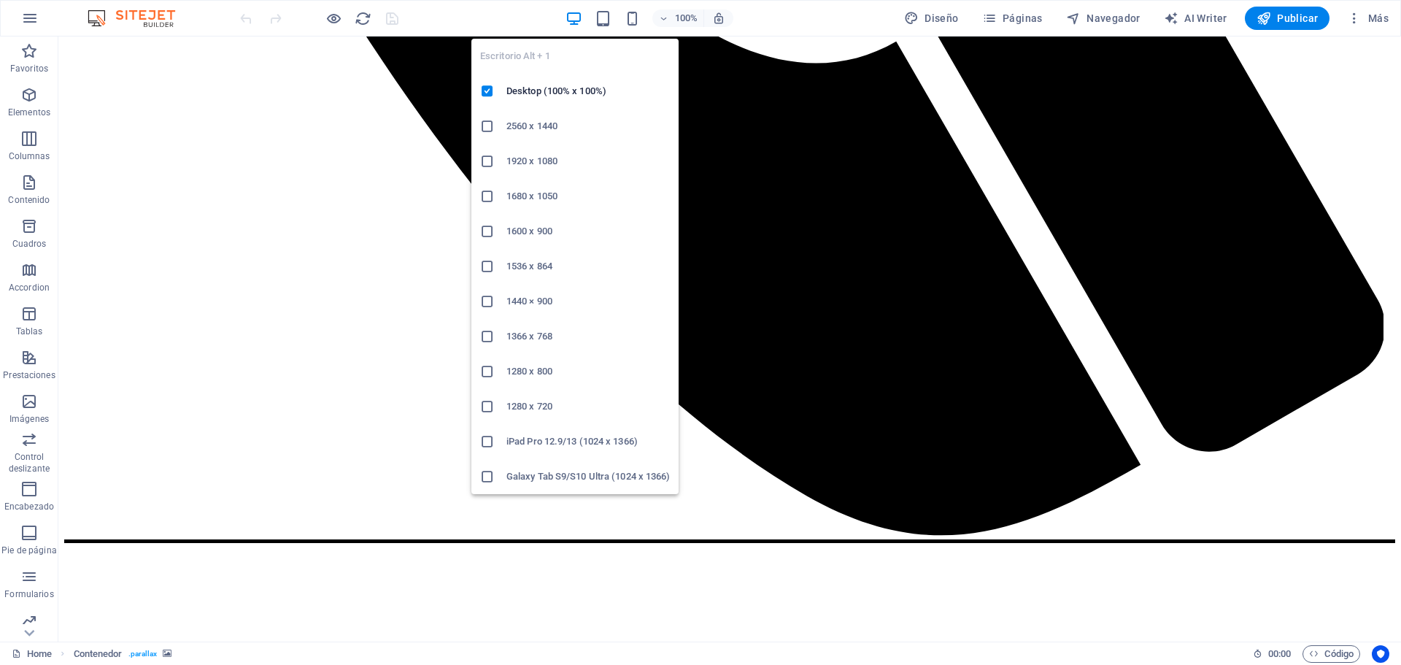
click at [541, 159] on h6 "1920 x 1080" at bounding box center [587, 161] width 163 height 18
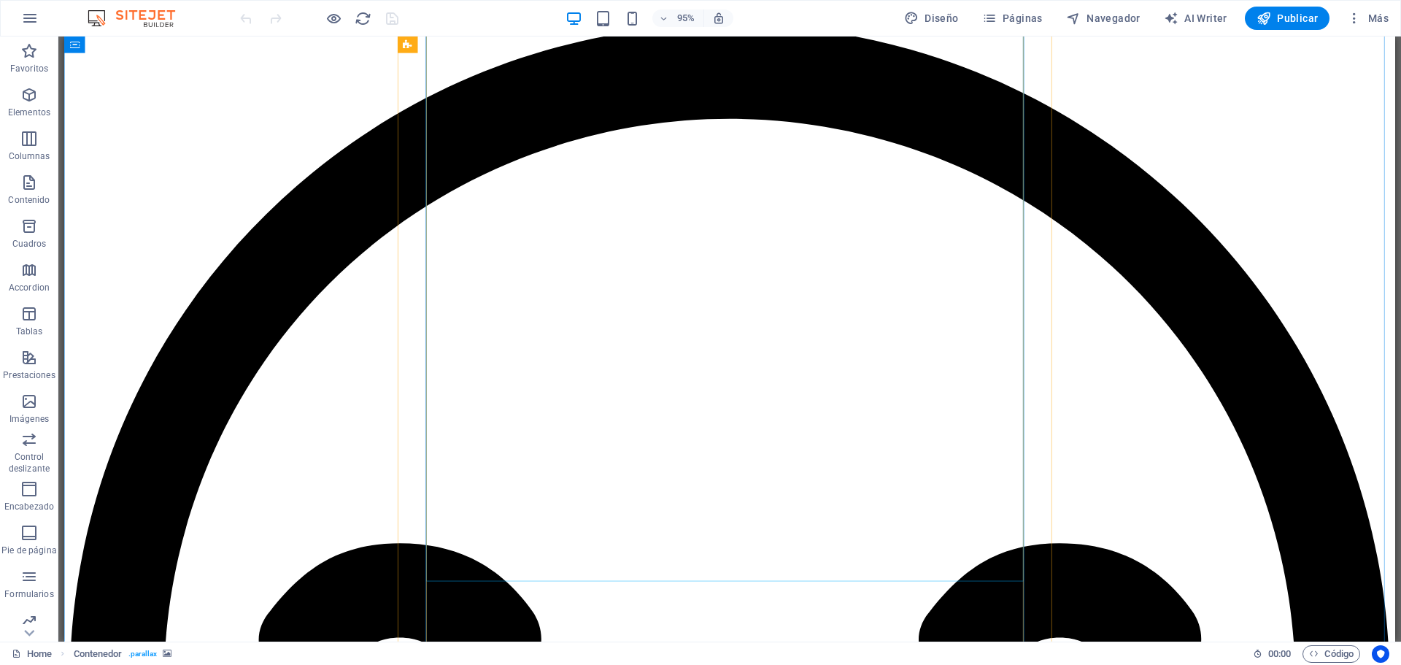
scroll to position [8731, 0]
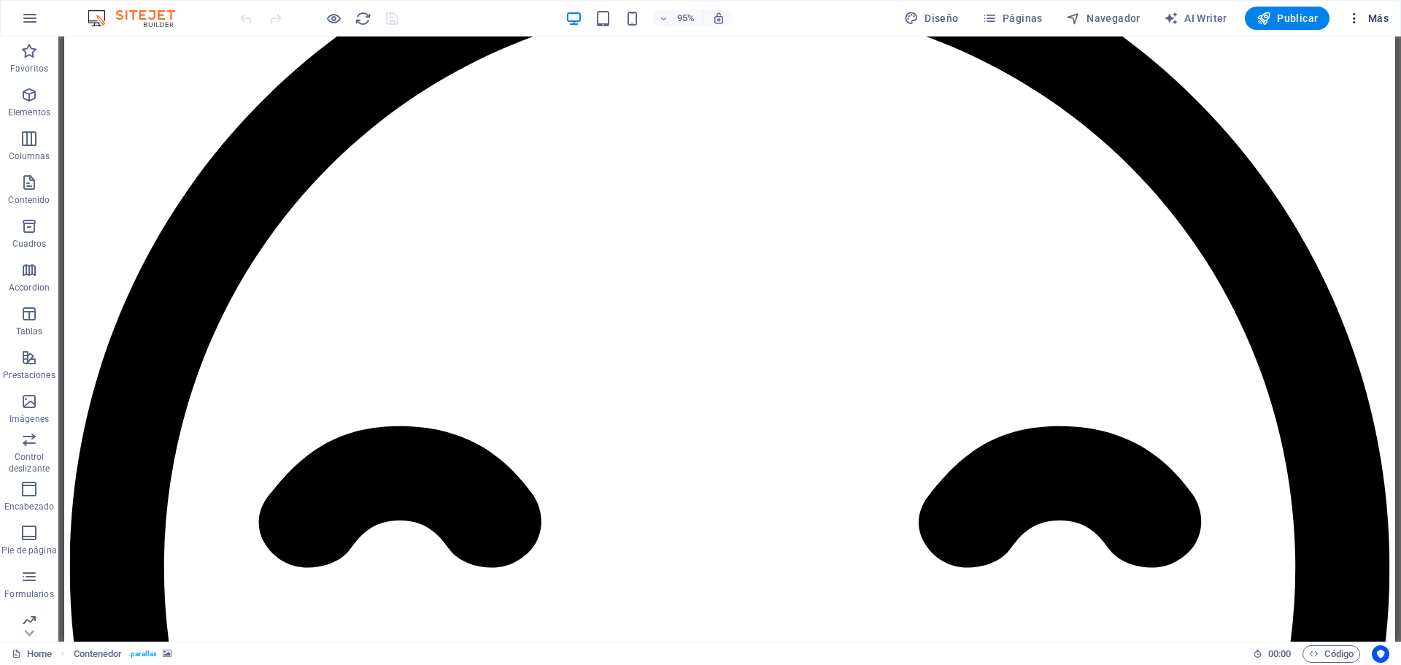
click at [1376, 16] on span "Más" at bounding box center [1368, 18] width 42 height 15
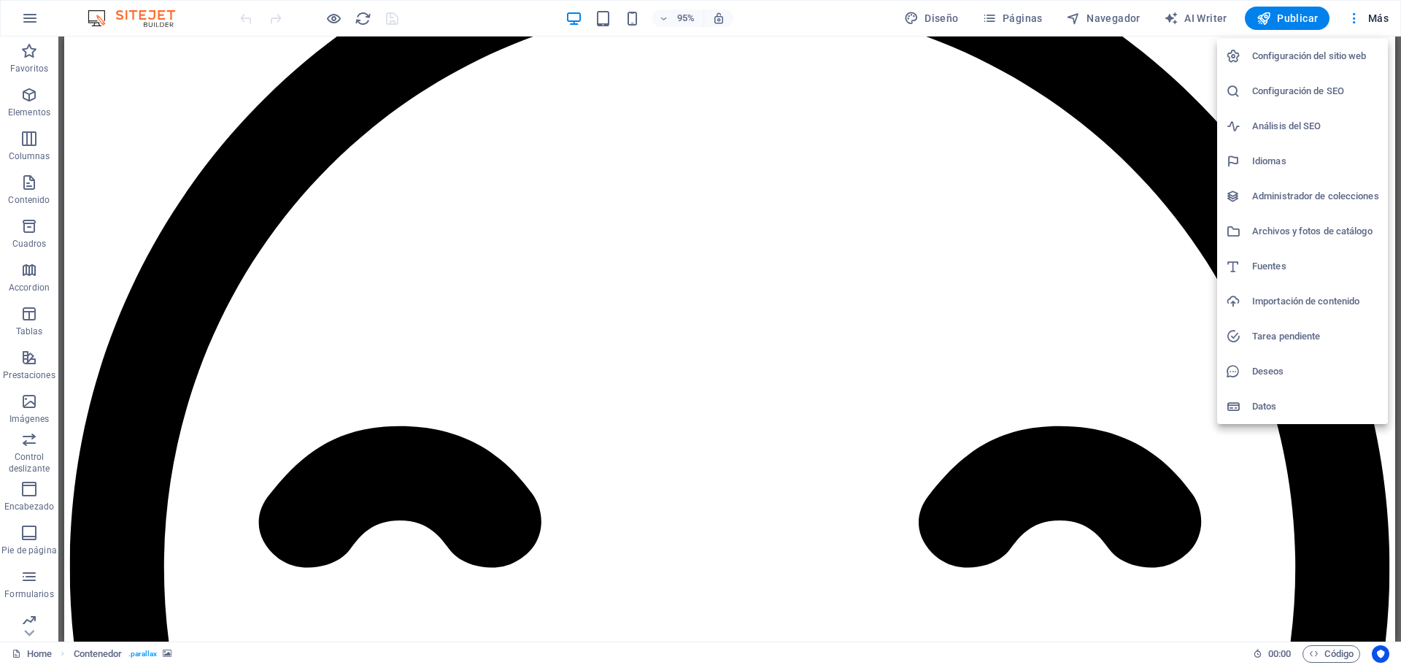
click at [1372, 16] on div at bounding box center [700, 332] width 1401 height 665
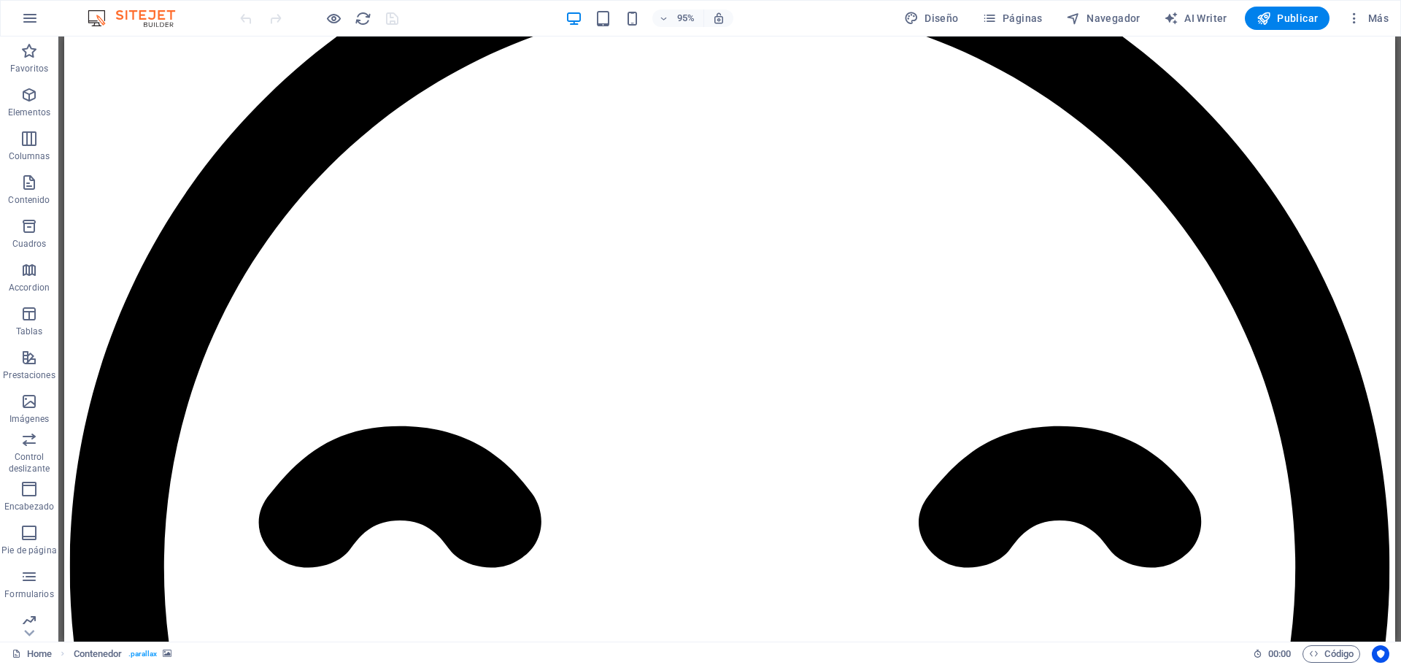
click at [1299, 17] on span "Publicar" at bounding box center [1287, 18] width 62 height 15
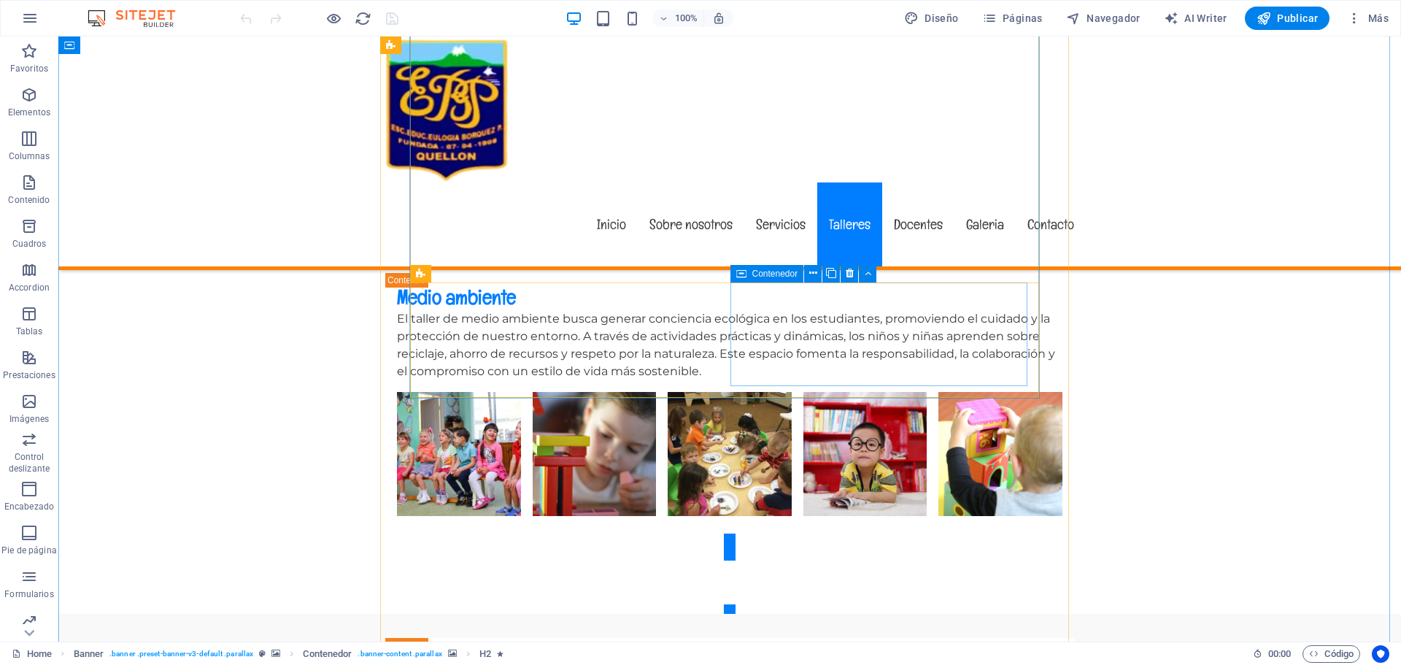
scroll to position [5836, 0]
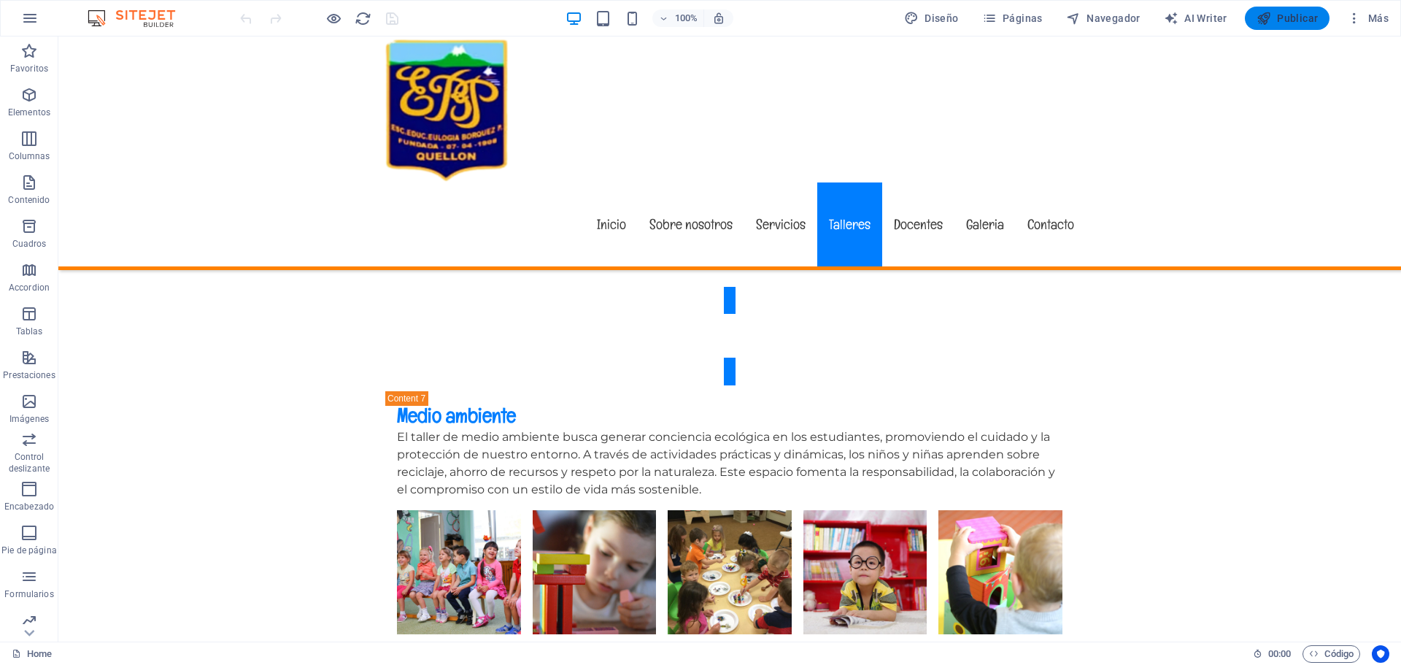
click at [1272, 22] on span "Publicar" at bounding box center [1287, 18] width 62 height 15
